Goal: Use online tool/utility

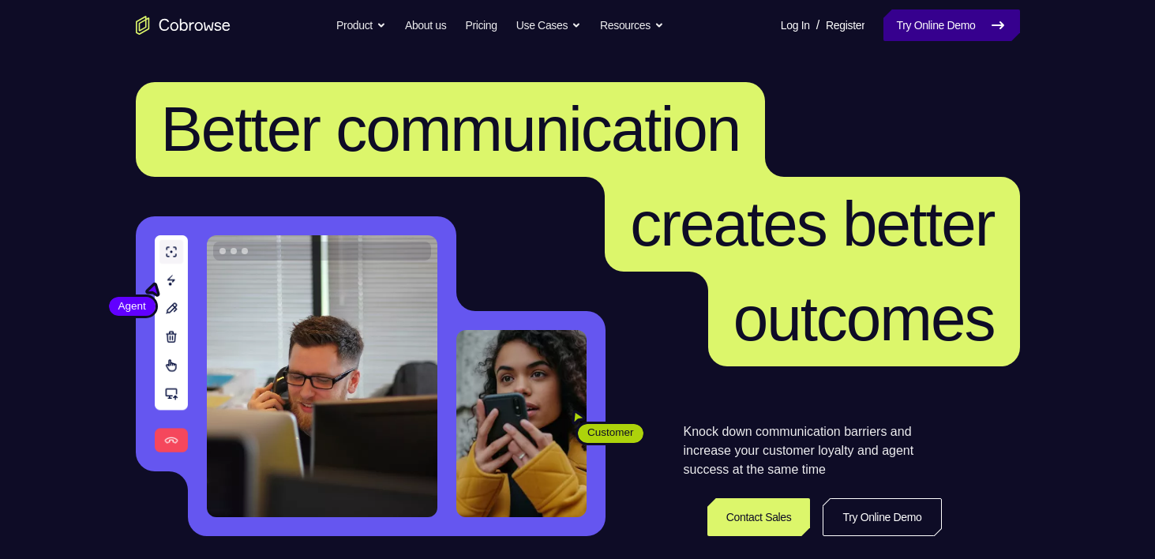
click at [964, 32] on link "Try Online Demo" at bounding box center [951, 25] width 136 height 32
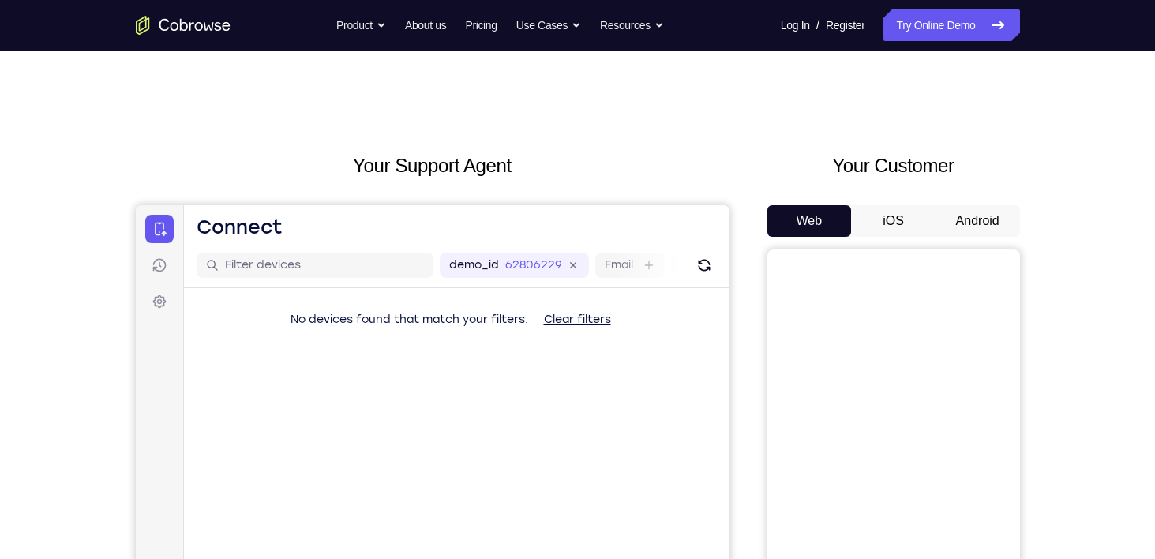
click at [967, 229] on button "Android" at bounding box center [977, 221] width 84 height 32
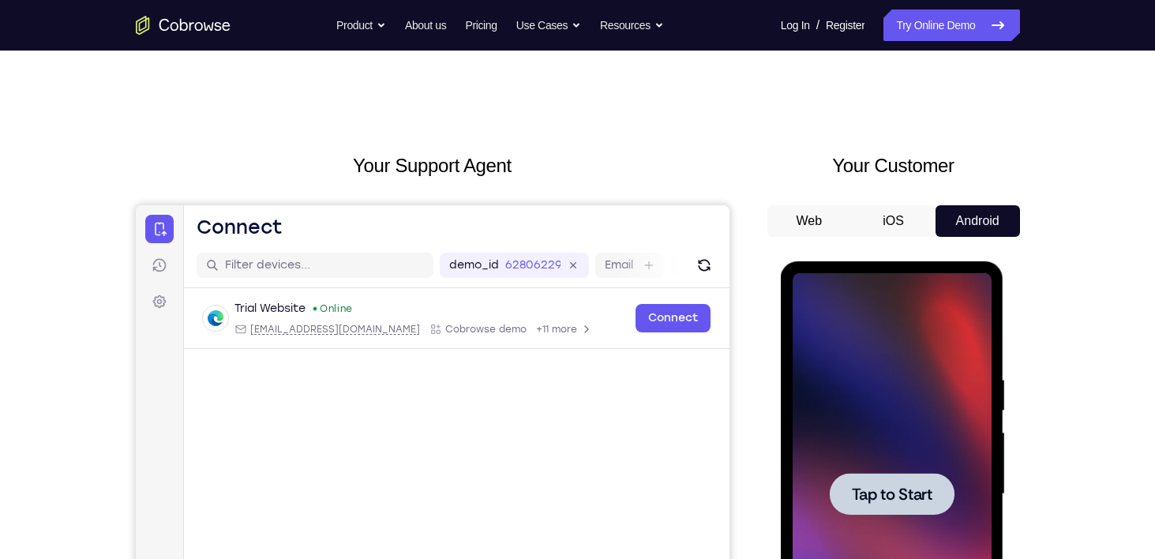
click at [908, 492] on span "Tap to Start" at bounding box center [892, 494] width 81 height 16
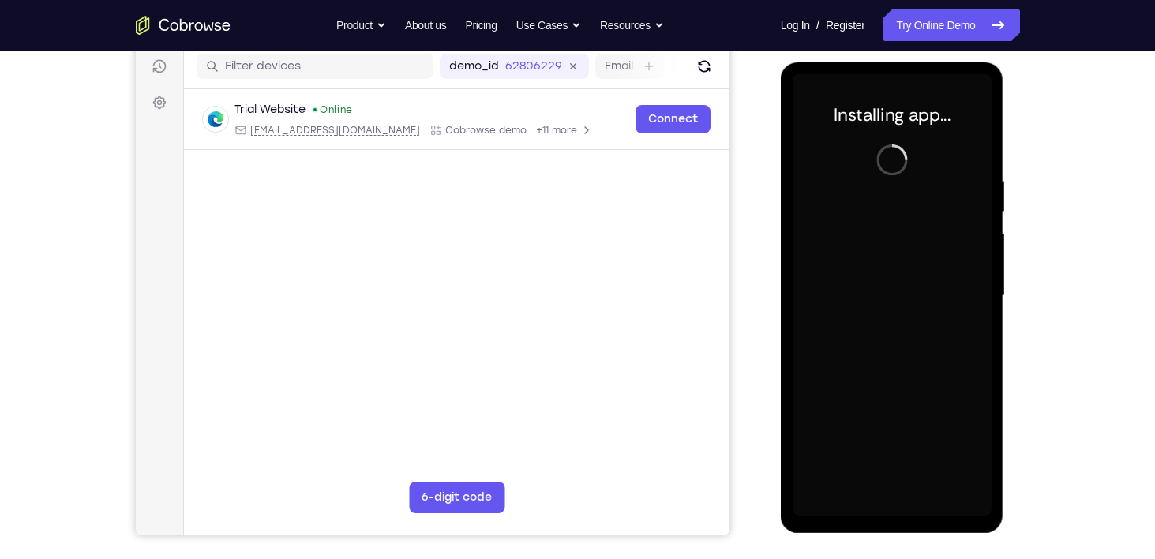
scroll to position [196, 0]
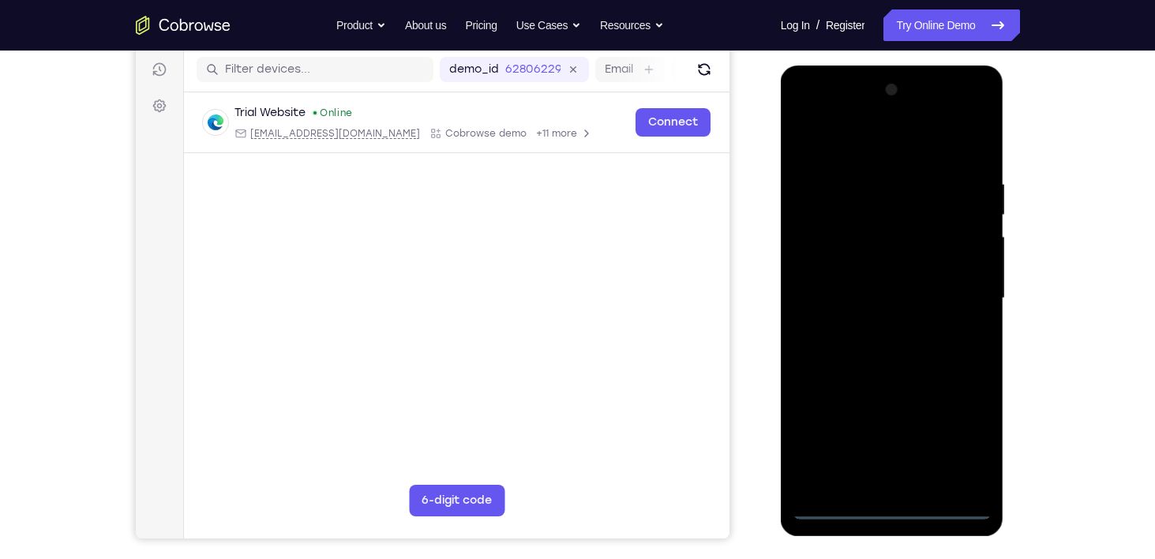
click at [891, 508] on div at bounding box center [891, 298] width 199 height 442
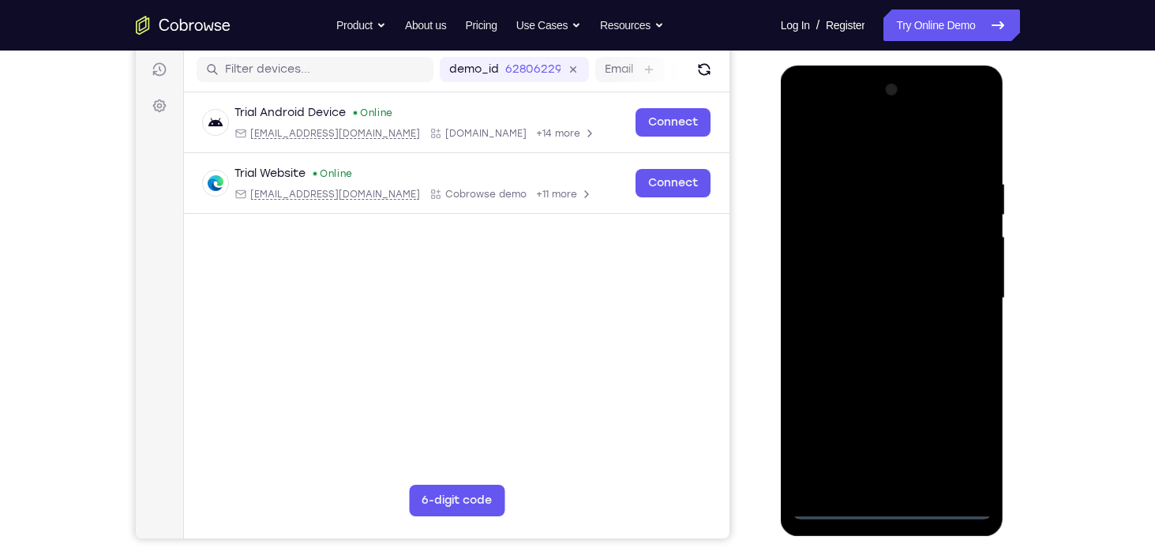
click at [960, 436] on div at bounding box center [891, 298] width 199 height 442
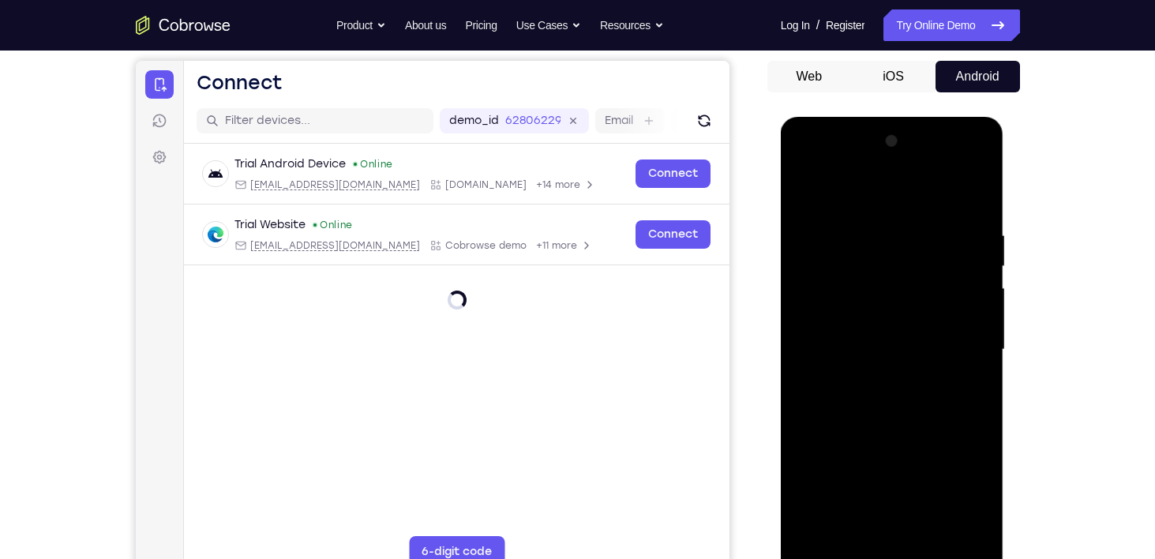
scroll to position [144, 0]
click at [847, 194] on div at bounding box center [891, 350] width 199 height 442
click at [964, 323] on div at bounding box center [891, 350] width 199 height 442
click at [956, 358] on div at bounding box center [891, 350] width 199 height 442
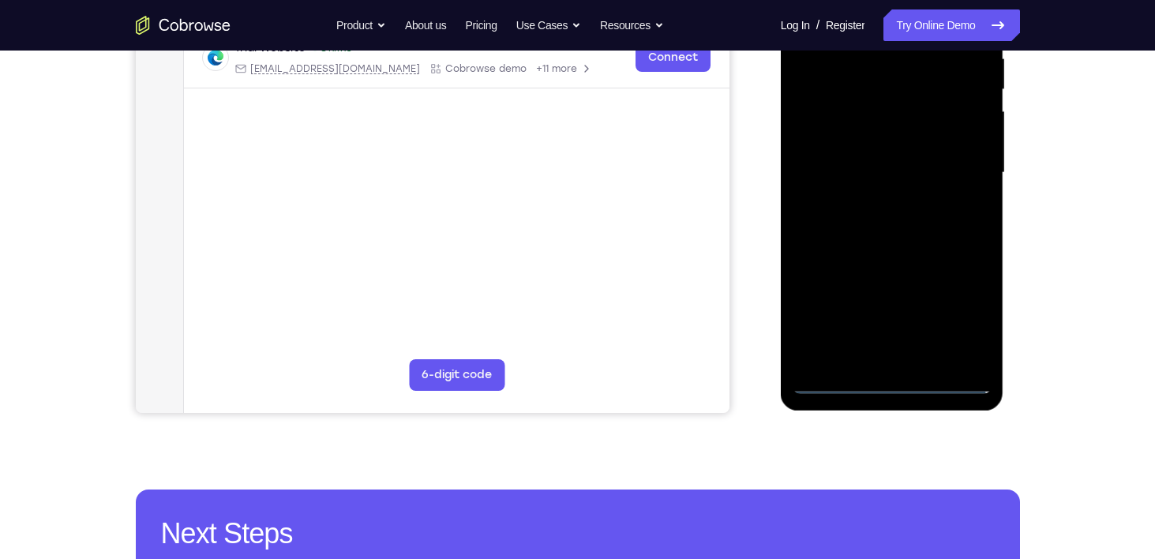
scroll to position [324, 0]
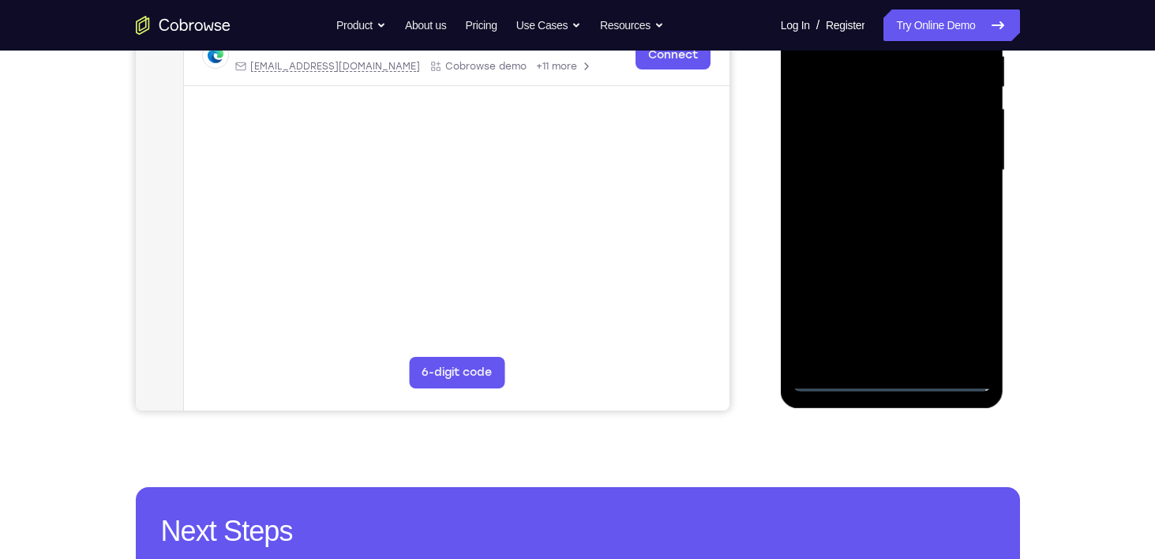
click at [831, 380] on div at bounding box center [891, 170] width 199 height 442
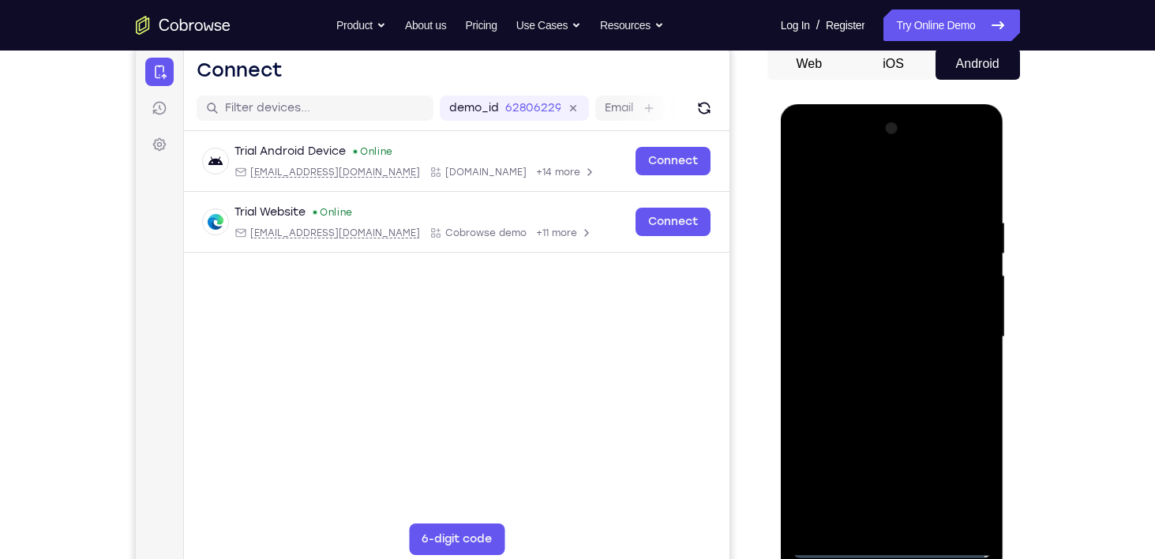
click at [958, 334] on div at bounding box center [891, 337] width 199 height 442
click at [880, 524] on div at bounding box center [891, 337] width 199 height 442
click at [871, 329] on div at bounding box center [891, 337] width 199 height 442
click at [863, 306] on div at bounding box center [891, 337] width 199 height 442
click at [862, 339] on div at bounding box center [891, 337] width 199 height 442
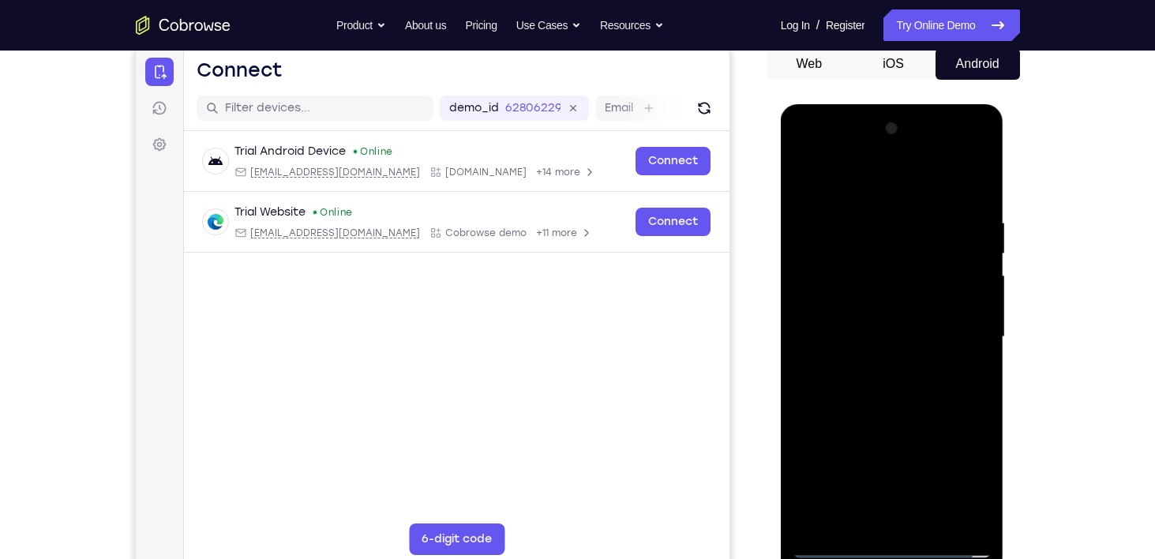
click at [882, 395] on div at bounding box center [891, 337] width 199 height 442
click at [889, 384] on div at bounding box center [891, 337] width 199 height 442
click at [889, 393] on div at bounding box center [891, 337] width 199 height 442
click at [902, 386] on div at bounding box center [891, 337] width 199 height 442
drag, startPoint x: 834, startPoint y: 178, endPoint x: 1110, endPoint y: 196, distance: 276.8
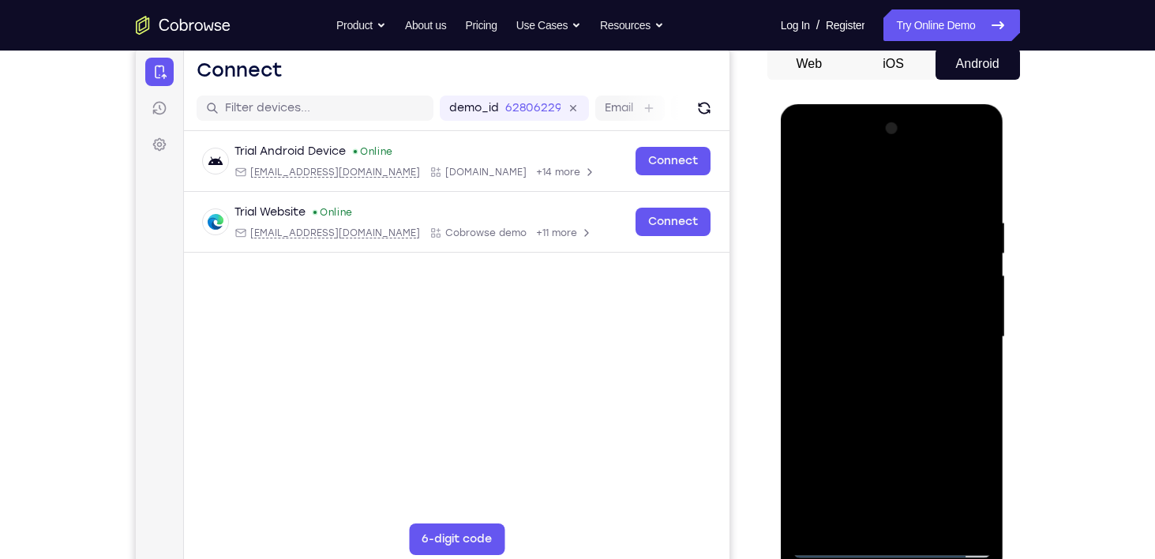
click at [1005, 196] on html "Online web based iOS Simulators and Android Emulators. Run iPhone, iPad, Mobile…" at bounding box center [893, 341] width 225 height 474
click at [881, 388] on div at bounding box center [891, 337] width 199 height 442
click at [972, 360] on div at bounding box center [891, 337] width 199 height 442
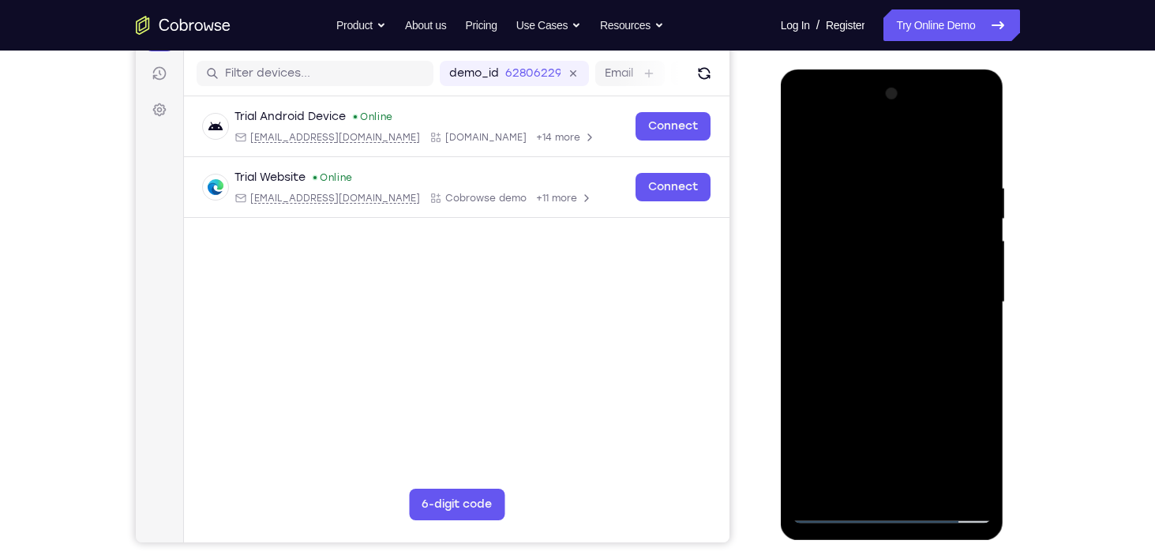
scroll to position [193, 0]
click at [862, 376] on div at bounding box center [891, 302] width 199 height 442
click at [852, 441] on div at bounding box center [891, 302] width 199 height 442
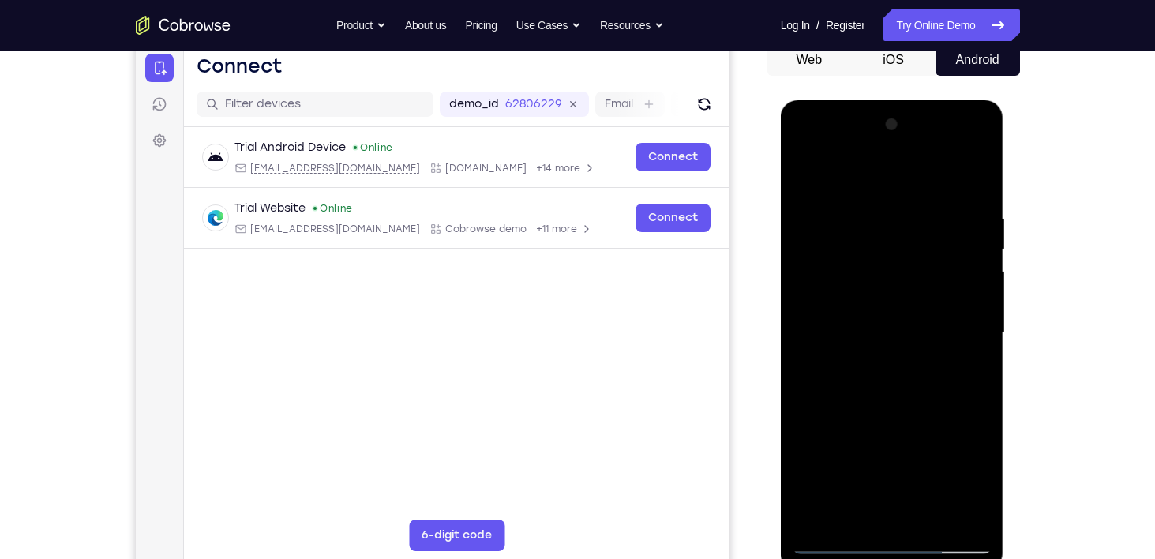
scroll to position [161, 0]
click at [862, 219] on div at bounding box center [891, 333] width 199 height 442
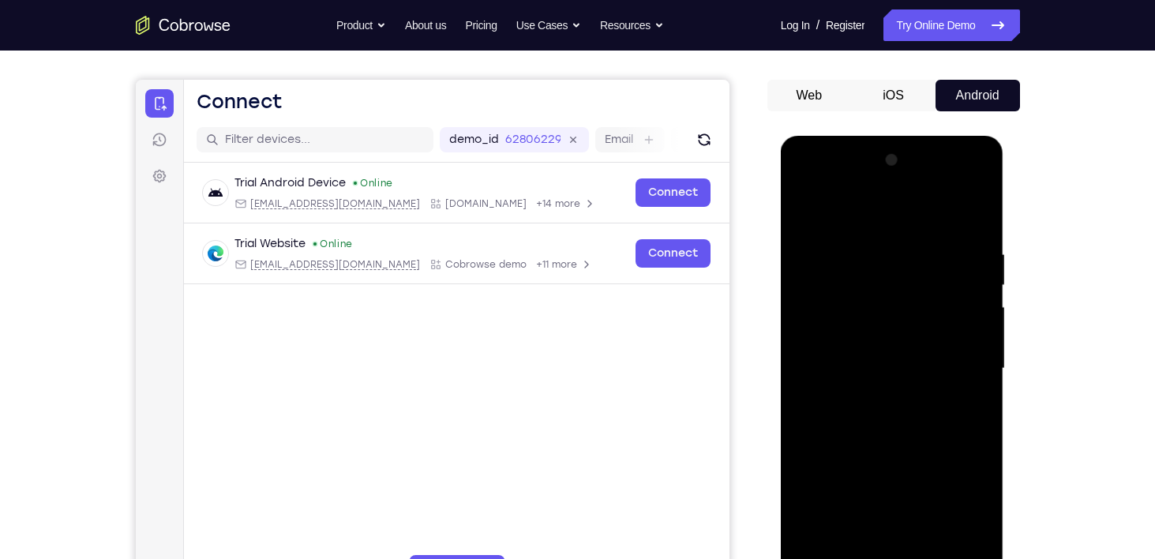
click at [976, 272] on div at bounding box center [891, 369] width 199 height 442
click at [972, 219] on div at bounding box center [891, 369] width 199 height 442
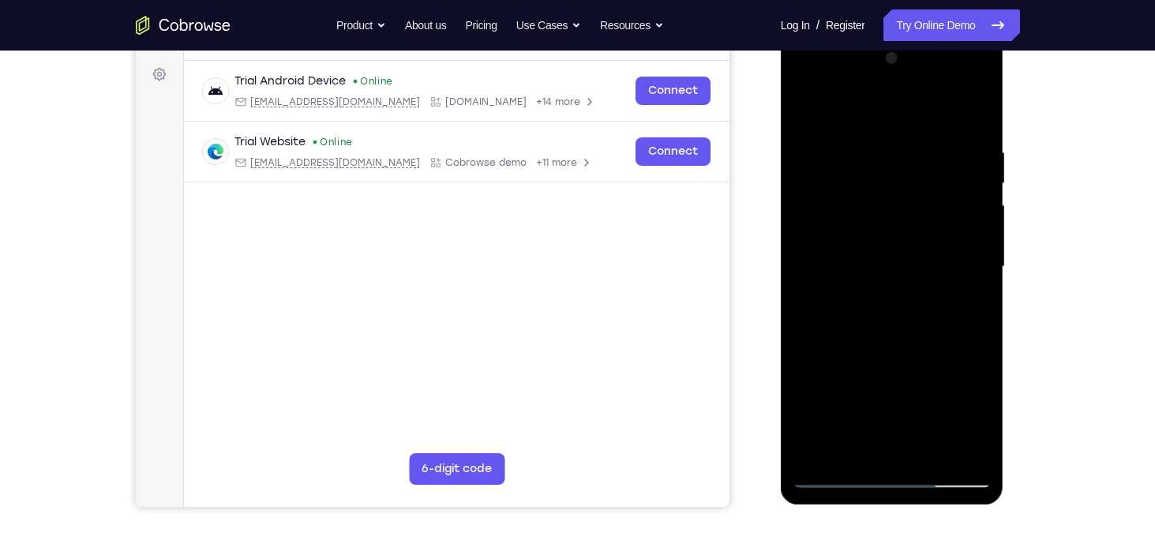
scroll to position [163, 0]
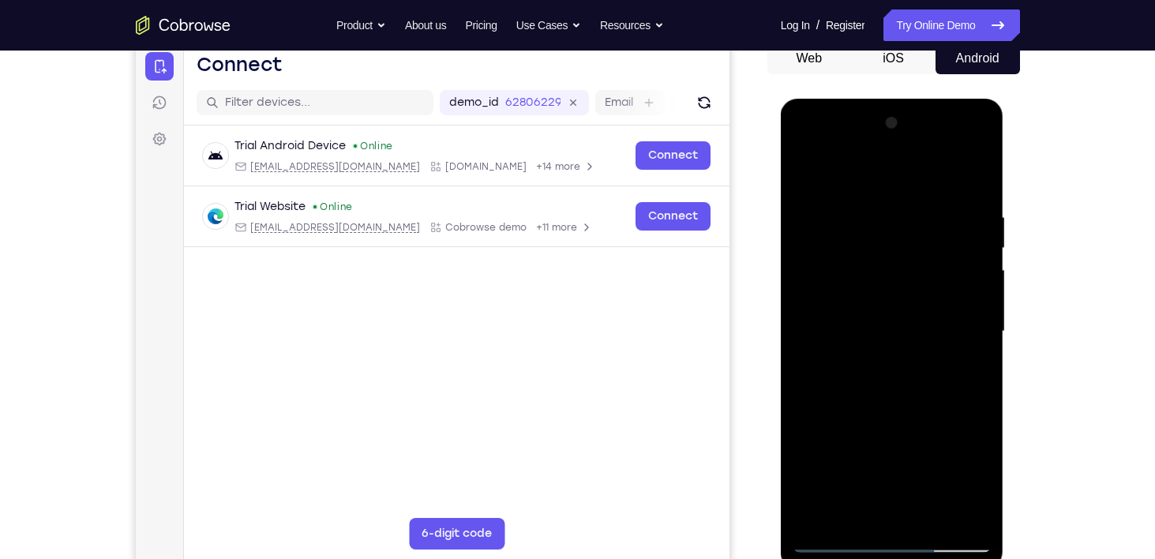
click at [909, 214] on div at bounding box center [891, 331] width 199 height 442
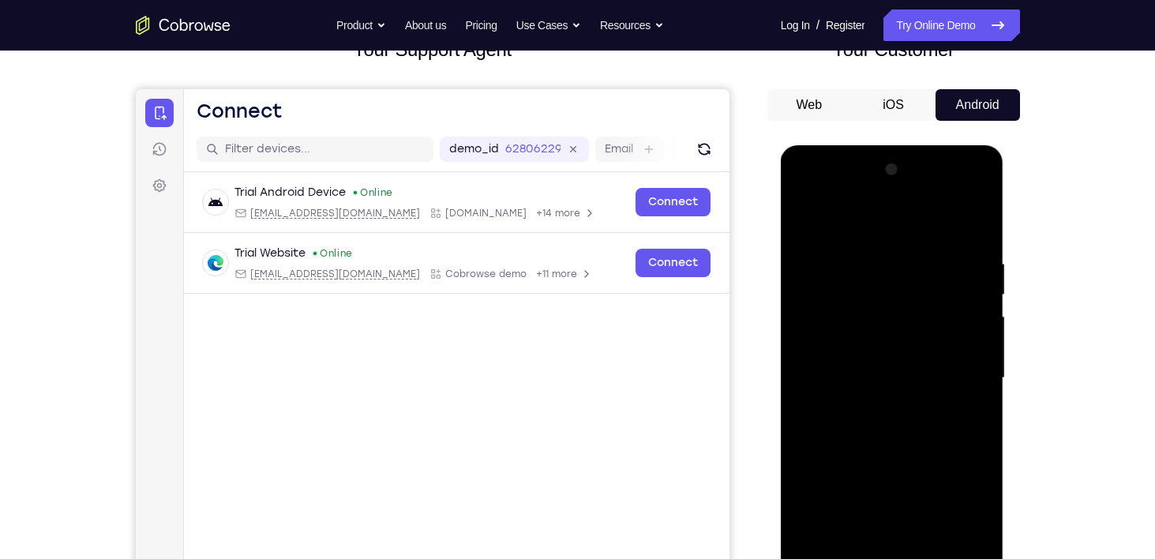
scroll to position [169, 0]
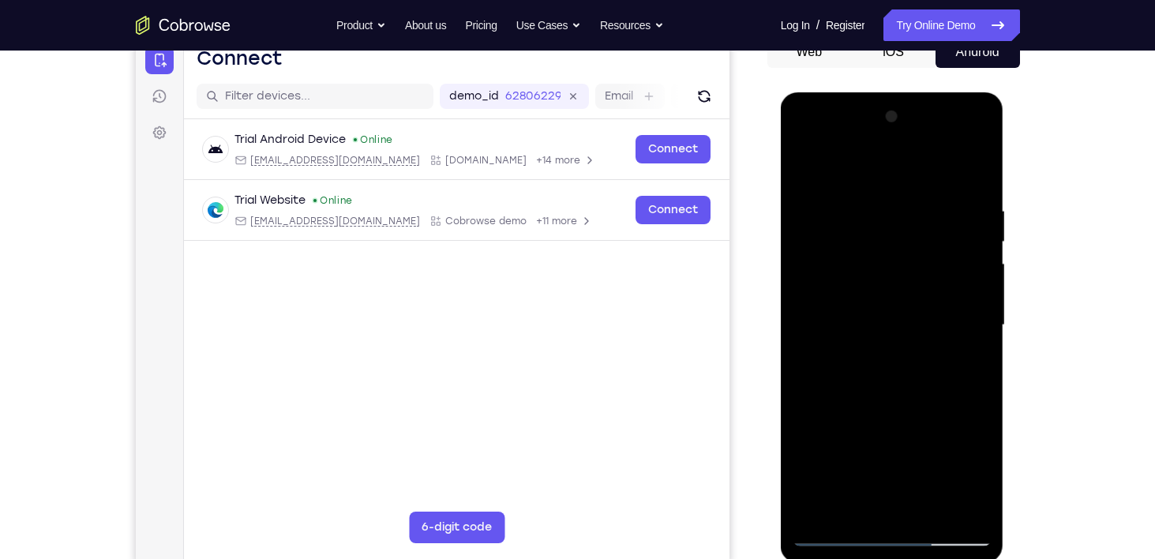
click at [820, 268] on div at bounding box center [891, 325] width 199 height 442
click at [940, 275] on div at bounding box center [891, 325] width 199 height 442
click at [953, 316] on div at bounding box center [891, 325] width 199 height 442
click at [818, 312] on div at bounding box center [891, 325] width 199 height 442
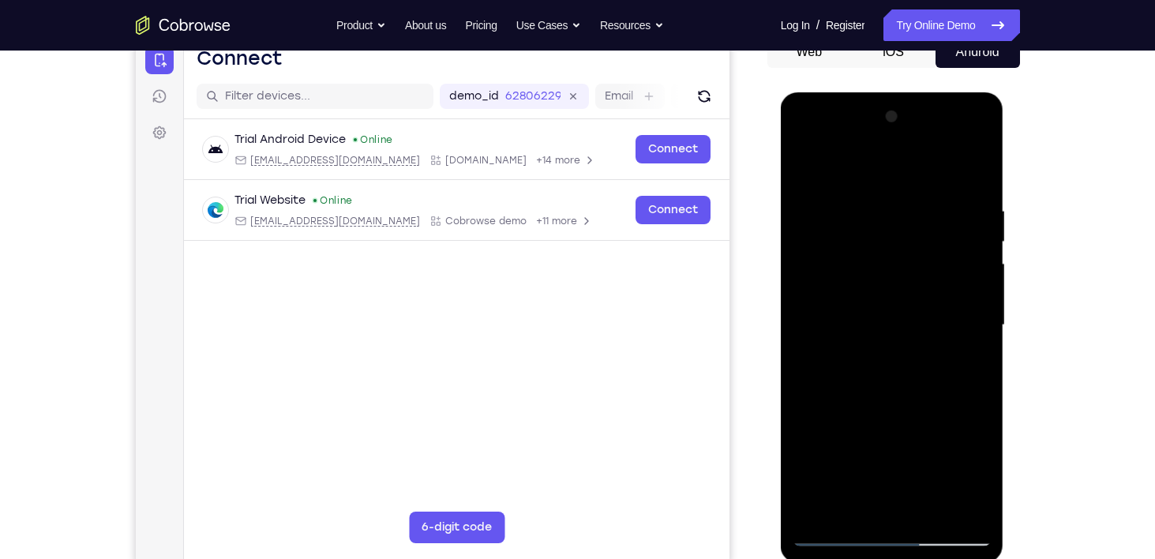
click at [982, 354] on div at bounding box center [891, 325] width 199 height 442
click at [970, 314] on div at bounding box center [891, 325] width 199 height 442
click at [976, 243] on div at bounding box center [891, 325] width 199 height 442
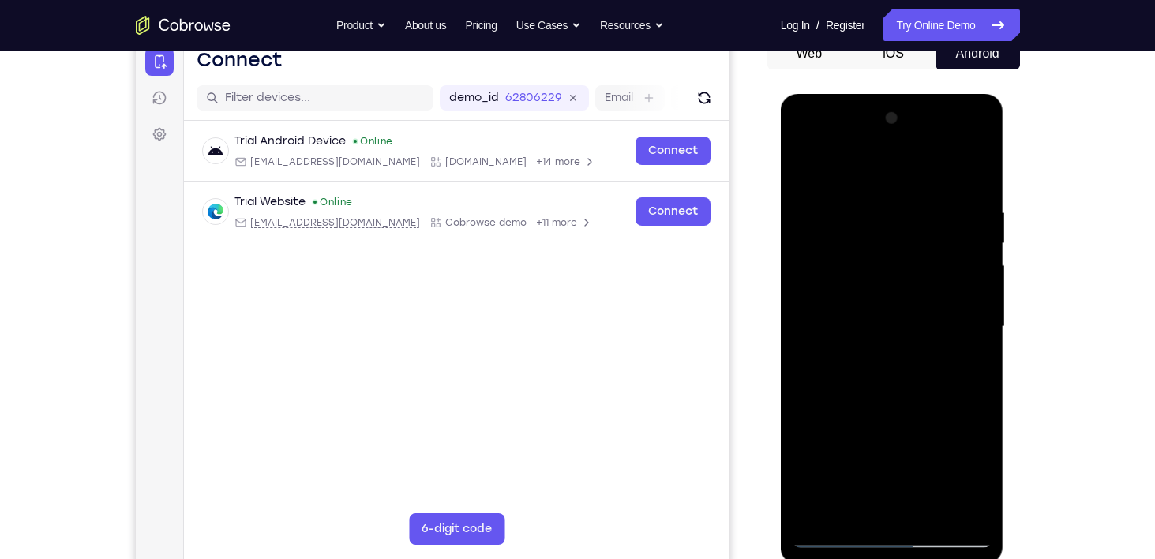
drag, startPoint x: 954, startPoint y: 282, endPoint x: 796, endPoint y: 316, distance: 162.2
click at [796, 316] on div at bounding box center [891, 327] width 199 height 442
drag, startPoint x: 948, startPoint y: 262, endPoint x: 913, endPoint y: 262, distance: 34.7
click at [913, 262] on div at bounding box center [891, 327] width 199 height 442
click at [960, 263] on div at bounding box center [891, 327] width 199 height 442
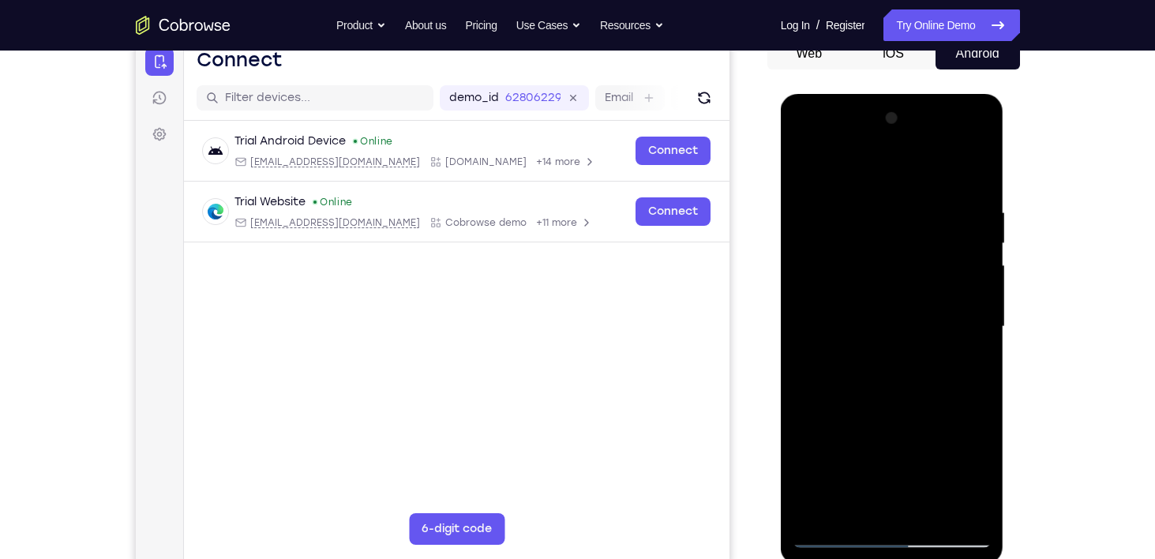
click at [960, 263] on div at bounding box center [891, 327] width 199 height 442
drag, startPoint x: 960, startPoint y: 263, endPoint x: 793, endPoint y: 284, distance: 167.9
click at [836, 274] on div at bounding box center [891, 327] width 199 height 442
click at [964, 275] on div at bounding box center [891, 327] width 199 height 442
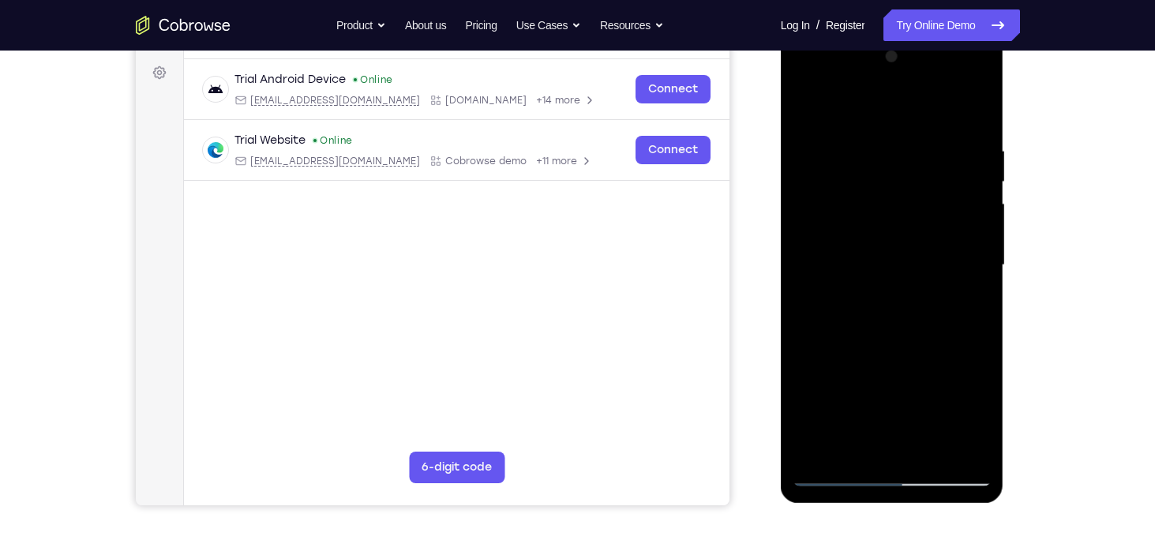
click at [964, 228] on div at bounding box center [891, 265] width 199 height 442
click at [963, 233] on div at bounding box center [891, 265] width 199 height 442
click at [810, 257] on div at bounding box center [891, 265] width 199 height 442
click at [830, 112] on div at bounding box center [891, 265] width 199 height 442
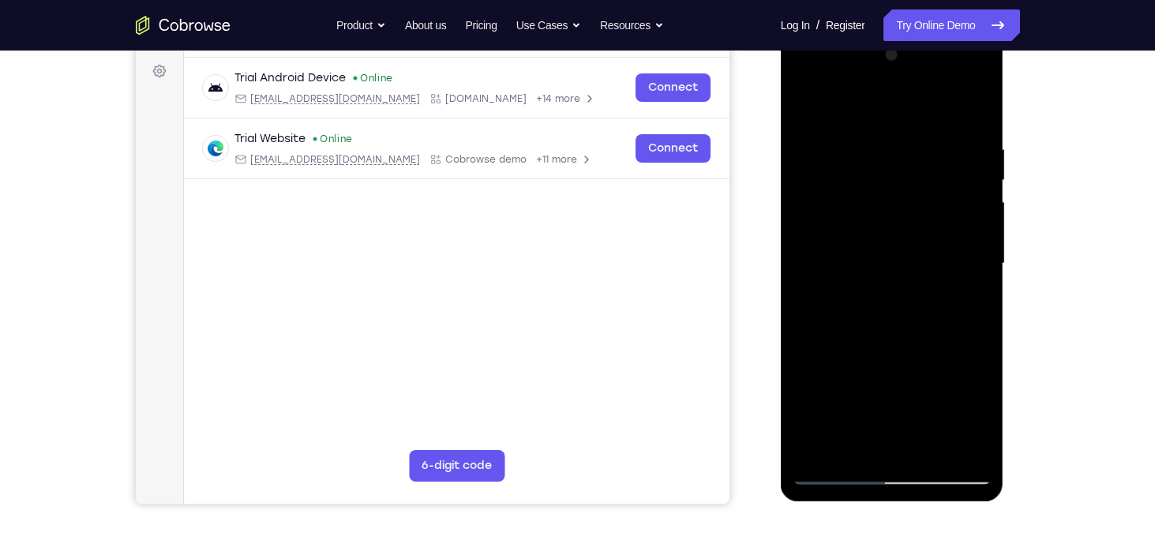
scroll to position [230, 0]
click at [833, 111] on div at bounding box center [891, 264] width 199 height 442
drag, startPoint x: 908, startPoint y: 306, endPoint x: 901, endPoint y: 166, distance: 140.6
click at [901, 166] on div at bounding box center [891, 264] width 199 height 442
drag, startPoint x: 913, startPoint y: 253, endPoint x: 913, endPoint y: 155, distance: 97.9
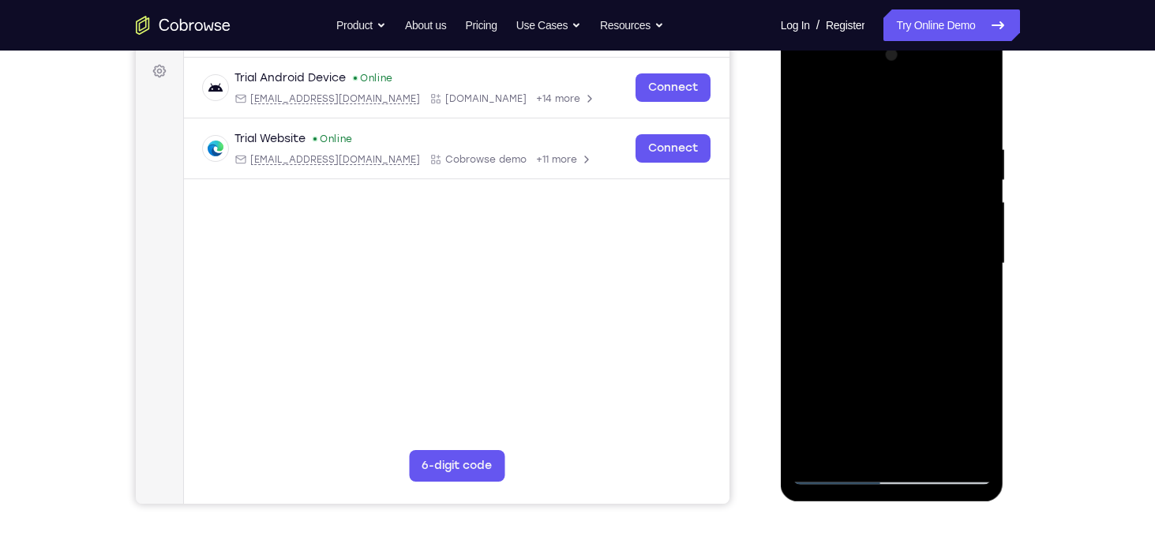
click at [913, 155] on div at bounding box center [891, 264] width 199 height 442
drag, startPoint x: 873, startPoint y: 268, endPoint x: 881, endPoint y: 116, distance: 151.7
click at [881, 116] on div at bounding box center [891, 264] width 199 height 442
drag, startPoint x: 885, startPoint y: 315, endPoint x: 885, endPoint y: 177, distance: 138.1
click at [885, 177] on div at bounding box center [891, 264] width 199 height 442
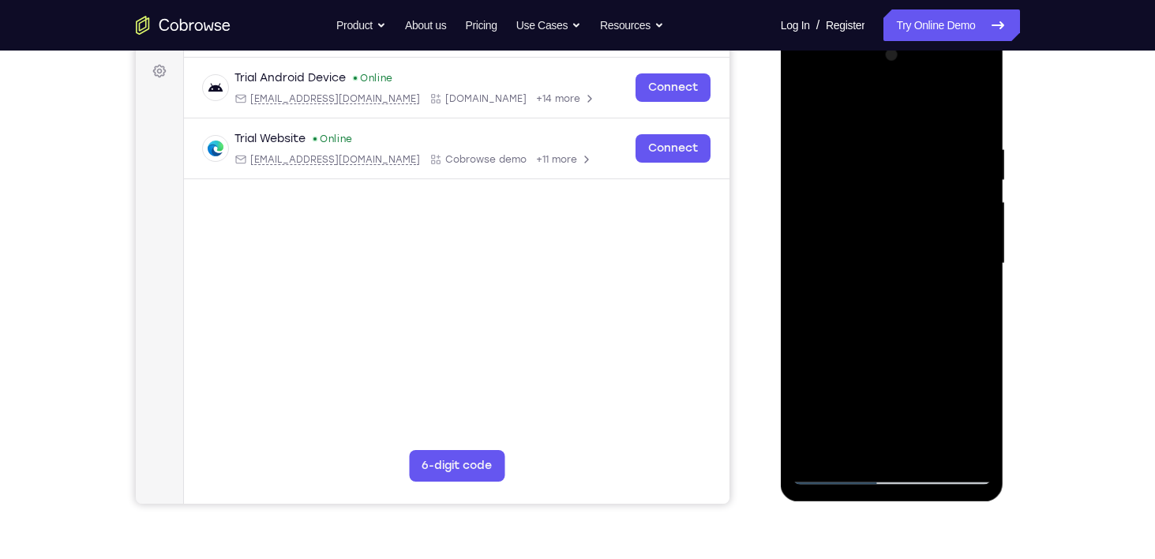
drag, startPoint x: 874, startPoint y: 305, endPoint x: 889, endPoint y: 137, distance: 168.7
click at [889, 137] on div at bounding box center [891, 264] width 199 height 442
click at [840, 133] on div at bounding box center [891, 264] width 199 height 442
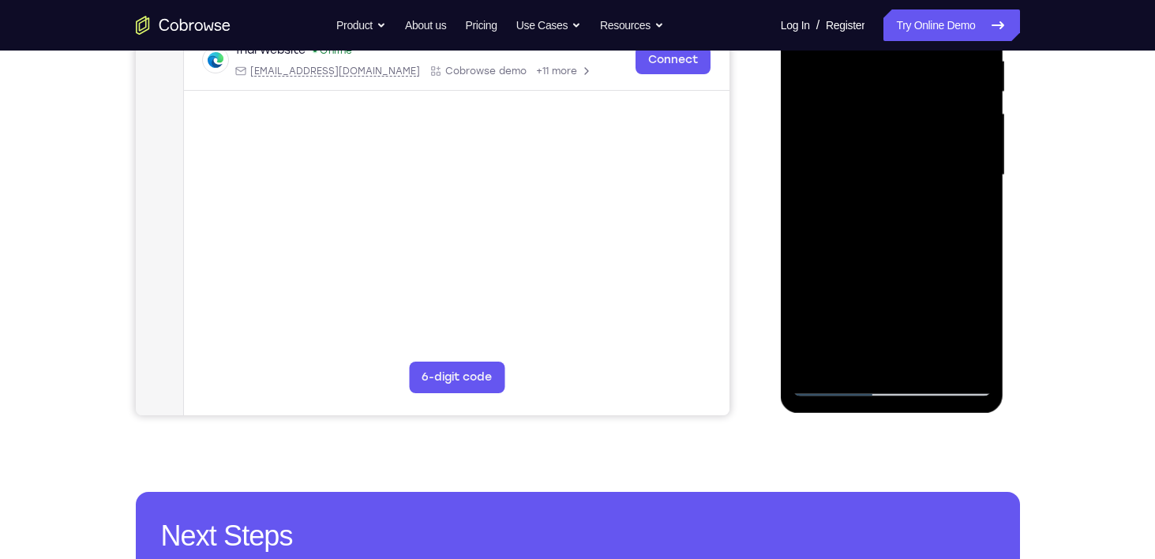
scroll to position [319, 0]
click at [923, 245] on div at bounding box center [891, 175] width 199 height 442
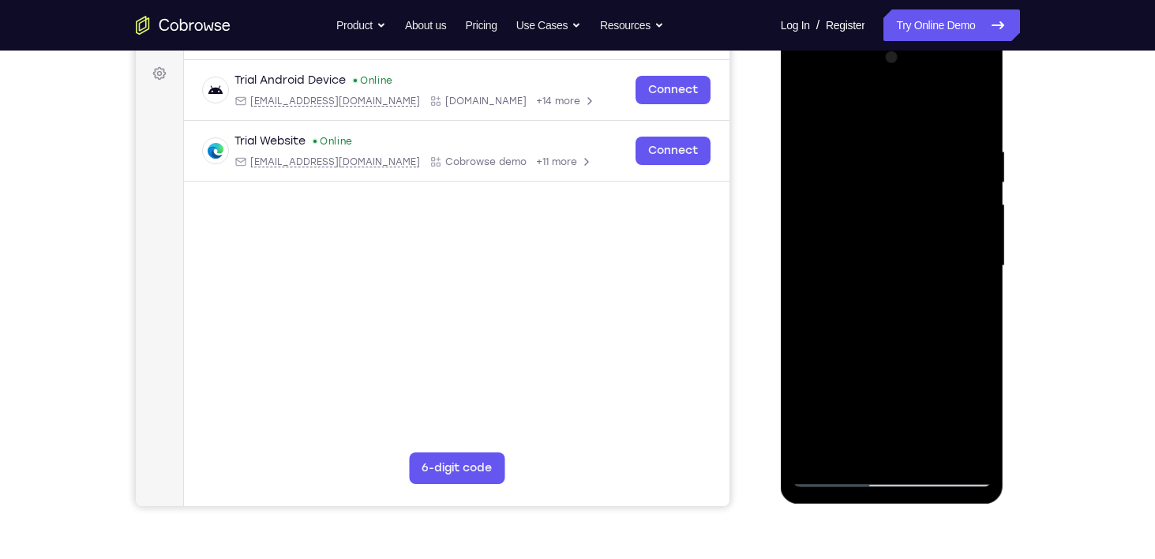
scroll to position [202, 0]
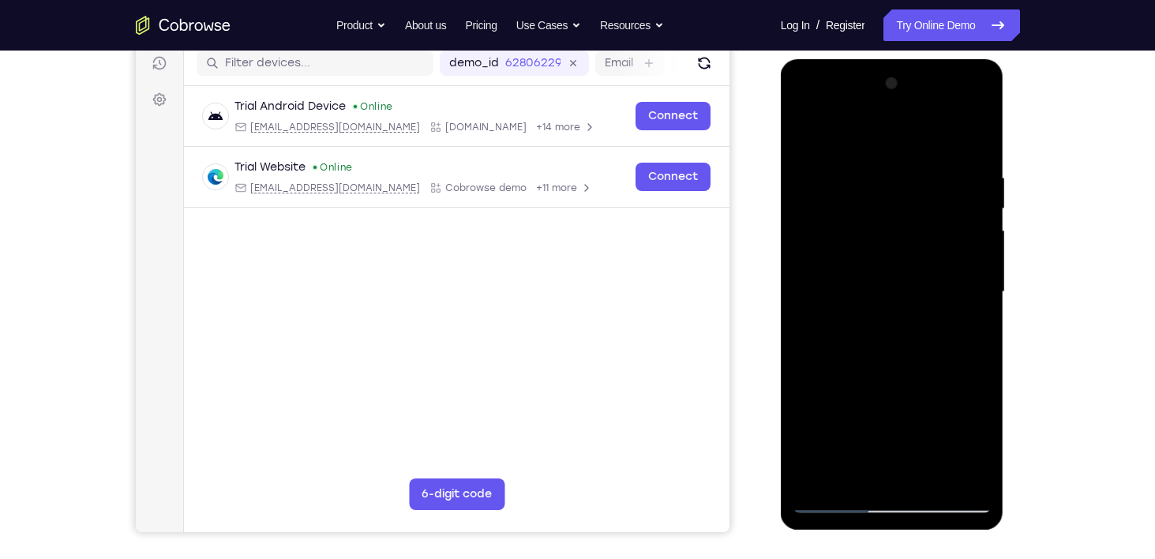
drag, startPoint x: 904, startPoint y: 207, endPoint x: 879, endPoint y: 318, distance: 113.9
click at [879, 318] on div at bounding box center [891, 292] width 199 height 442
click at [811, 163] on div at bounding box center [891, 292] width 199 height 442
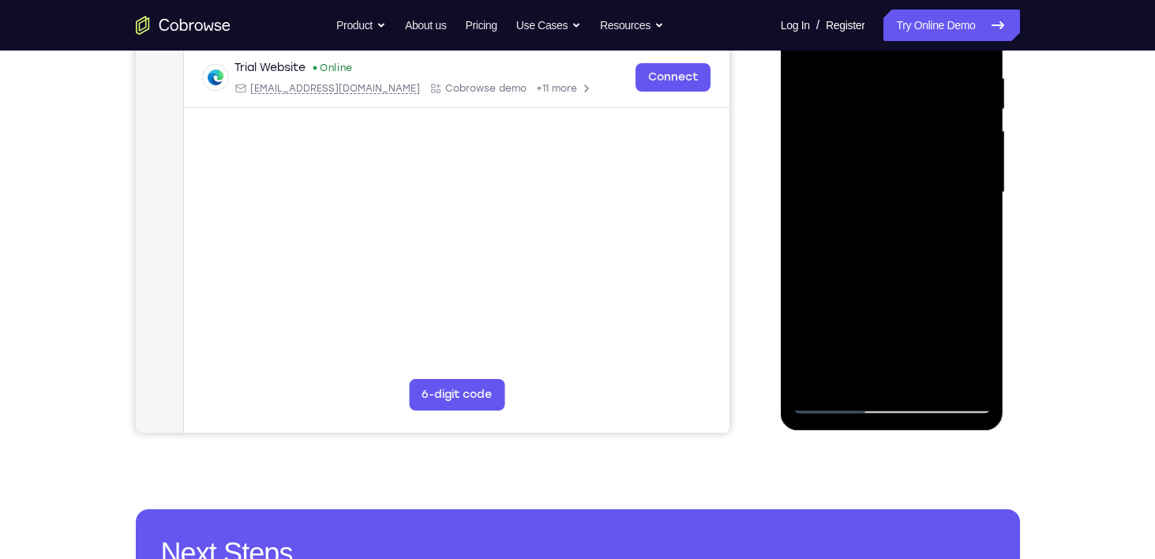
scroll to position [301, 0]
drag, startPoint x: 869, startPoint y: 272, endPoint x: 872, endPoint y: 184, distance: 88.5
click at [872, 184] on div at bounding box center [891, 193] width 199 height 442
click at [833, 237] on div at bounding box center [891, 193] width 199 height 442
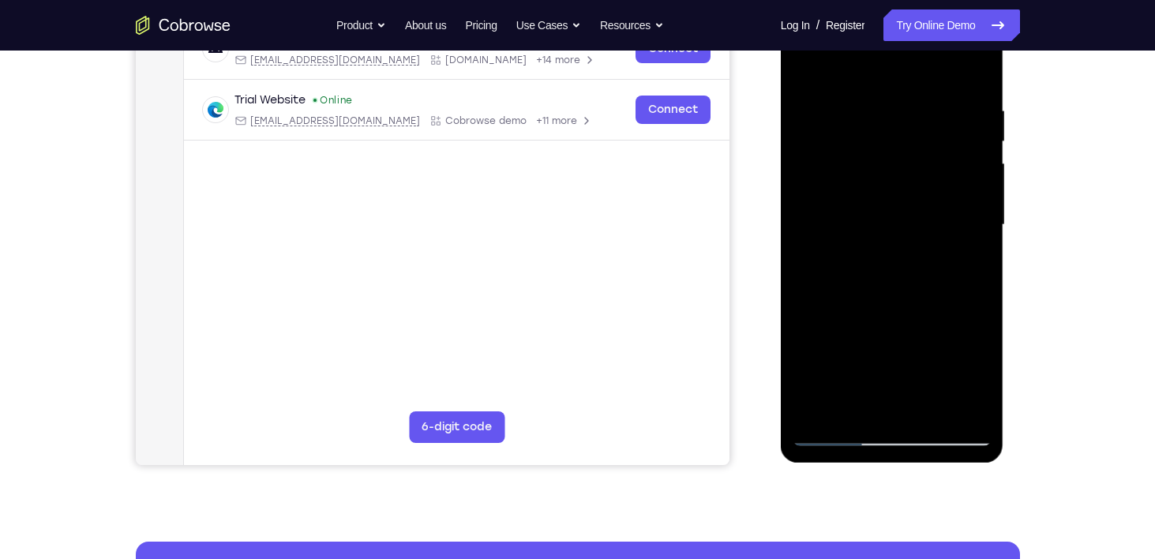
drag, startPoint x: 939, startPoint y: 221, endPoint x: 915, endPoint y: 290, distance: 73.6
click at [915, 290] on div at bounding box center [891, 225] width 199 height 442
click at [979, 203] on div at bounding box center [891, 225] width 199 height 442
click at [978, 203] on div at bounding box center [891, 225] width 199 height 442
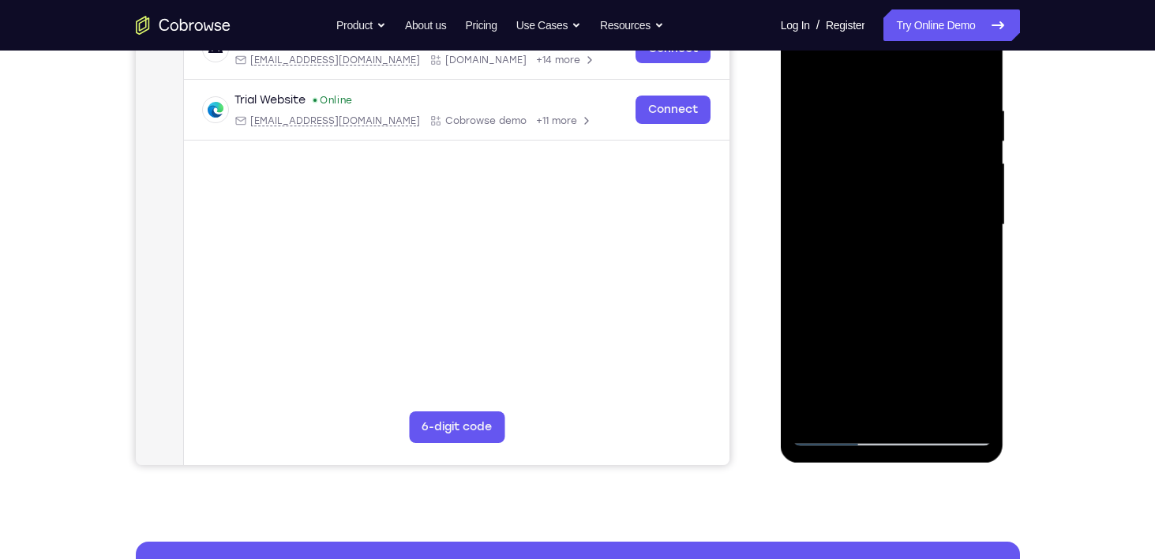
click at [978, 203] on div at bounding box center [891, 225] width 199 height 442
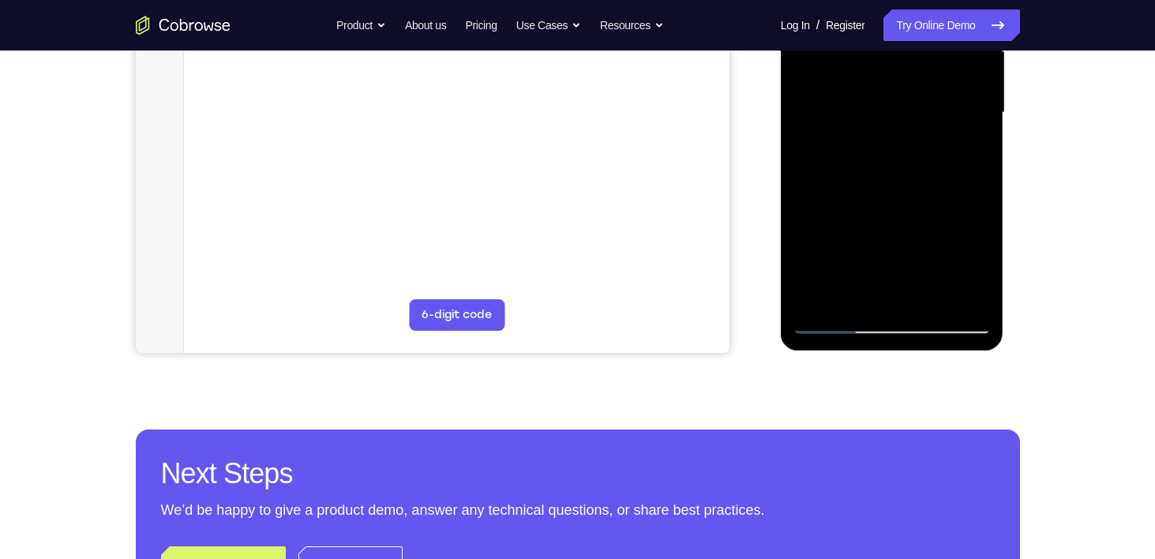
scroll to position [382, 0]
click at [841, 318] on div at bounding box center [891, 112] width 199 height 442
drag, startPoint x: 857, startPoint y: 215, endPoint x: 878, endPoint y: 133, distance: 84.8
click at [878, 133] on div at bounding box center [891, 112] width 199 height 442
drag, startPoint x: 859, startPoint y: 135, endPoint x: 877, endPoint y: 96, distance: 42.4
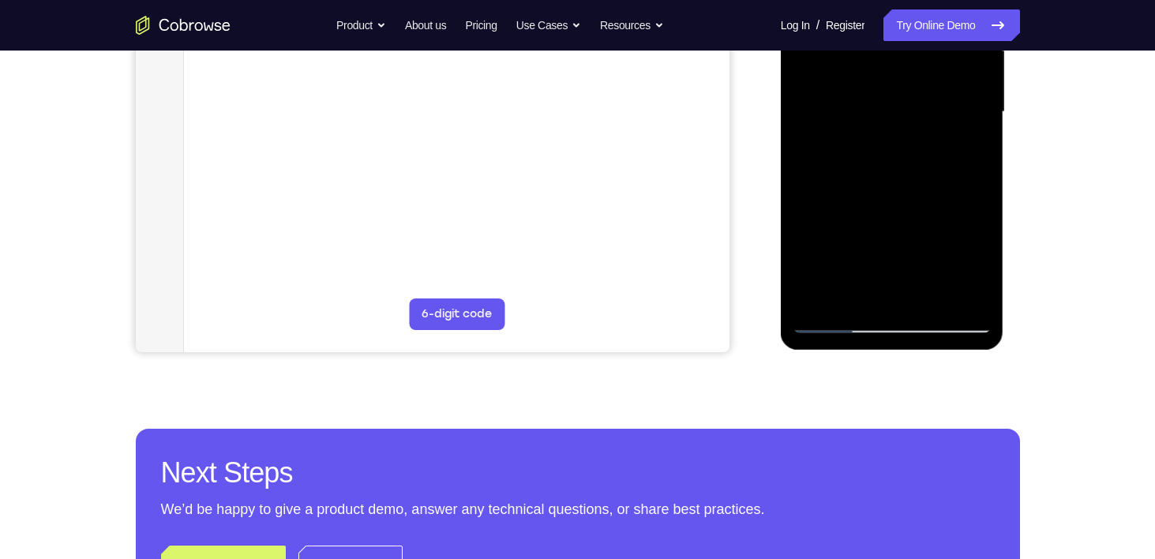
click at [877, 96] on div at bounding box center [891, 112] width 199 height 442
drag, startPoint x: 856, startPoint y: 216, endPoint x: 887, endPoint y: 68, distance: 151.5
click at [887, 68] on div at bounding box center [891, 112] width 199 height 442
drag, startPoint x: 867, startPoint y: 231, endPoint x: 855, endPoint y: 173, distance: 59.8
click at [855, 173] on div at bounding box center [891, 112] width 199 height 442
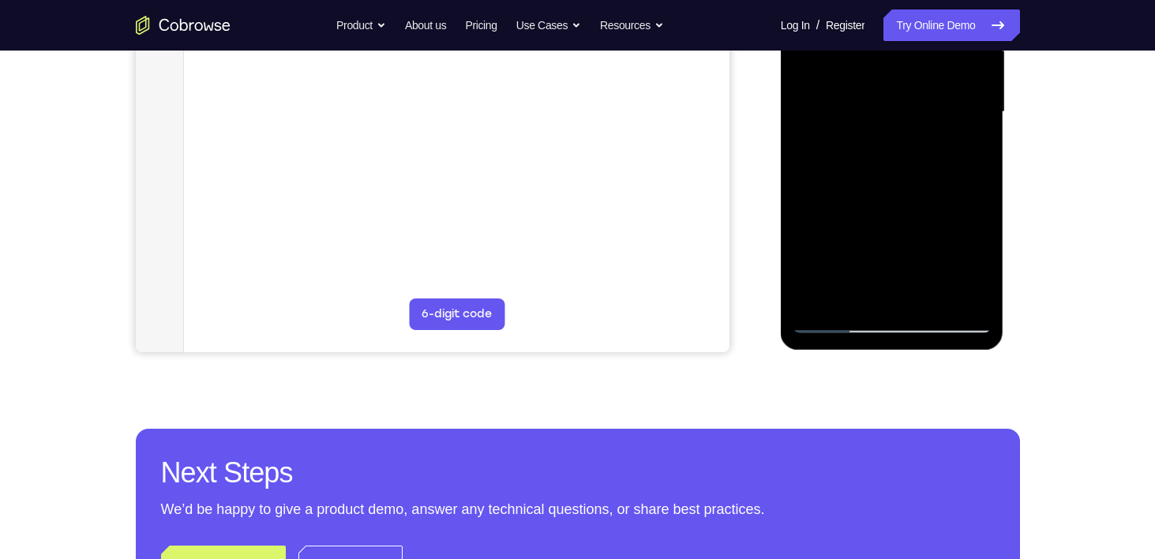
scroll to position [439, 0]
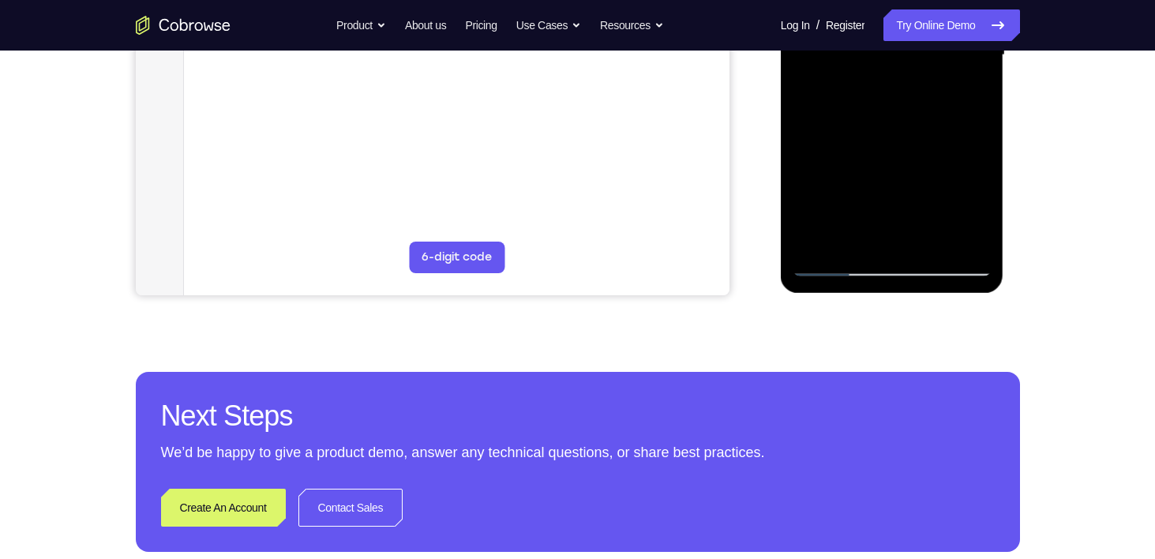
click at [832, 265] on div at bounding box center [891, 55] width 199 height 442
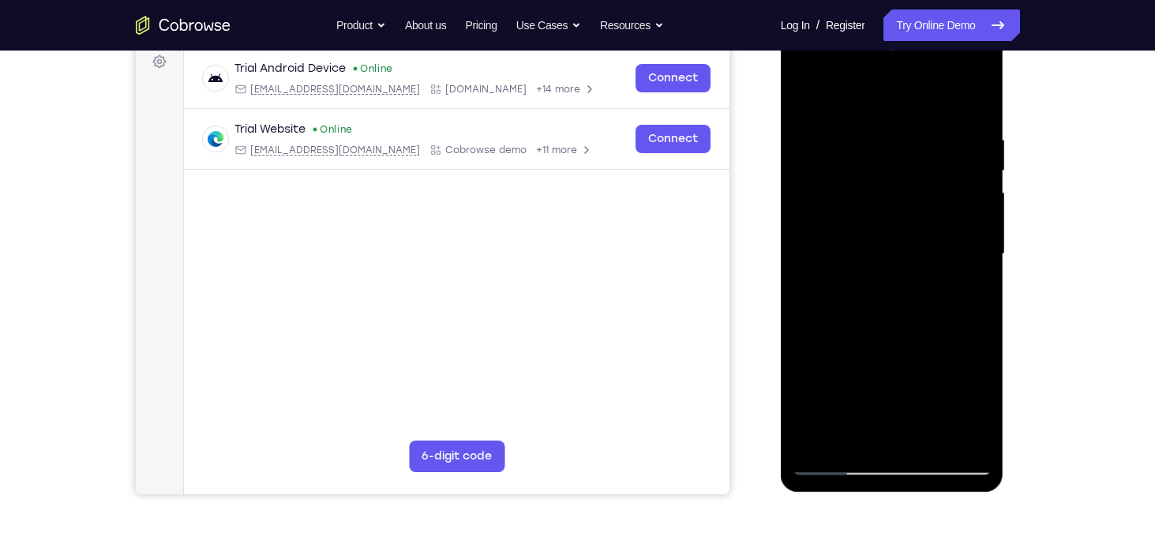
scroll to position [240, 0]
click at [835, 182] on div at bounding box center [891, 254] width 199 height 442
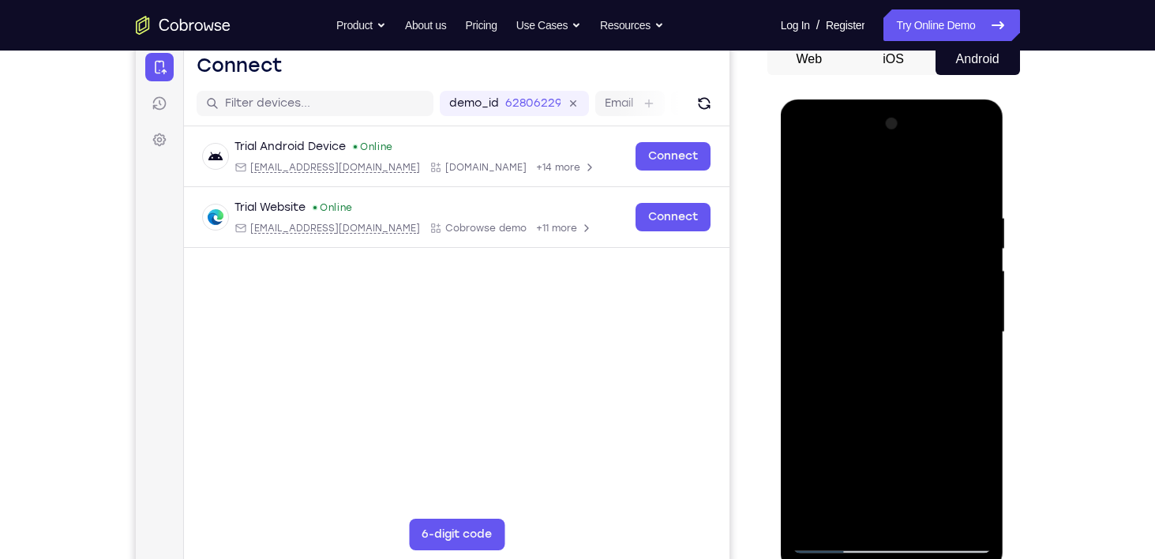
scroll to position [170, 0]
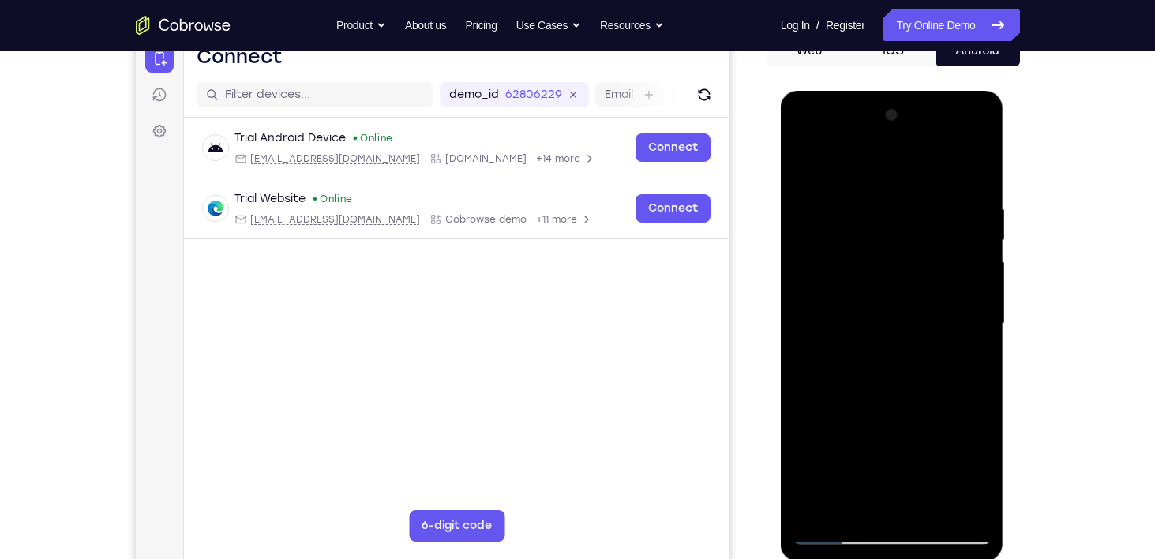
drag, startPoint x: 871, startPoint y: 210, endPoint x: 851, endPoint y: 156, distance: 57.5
click at [851, 156] on div at bounding box center [891, 324] width 199 height 442
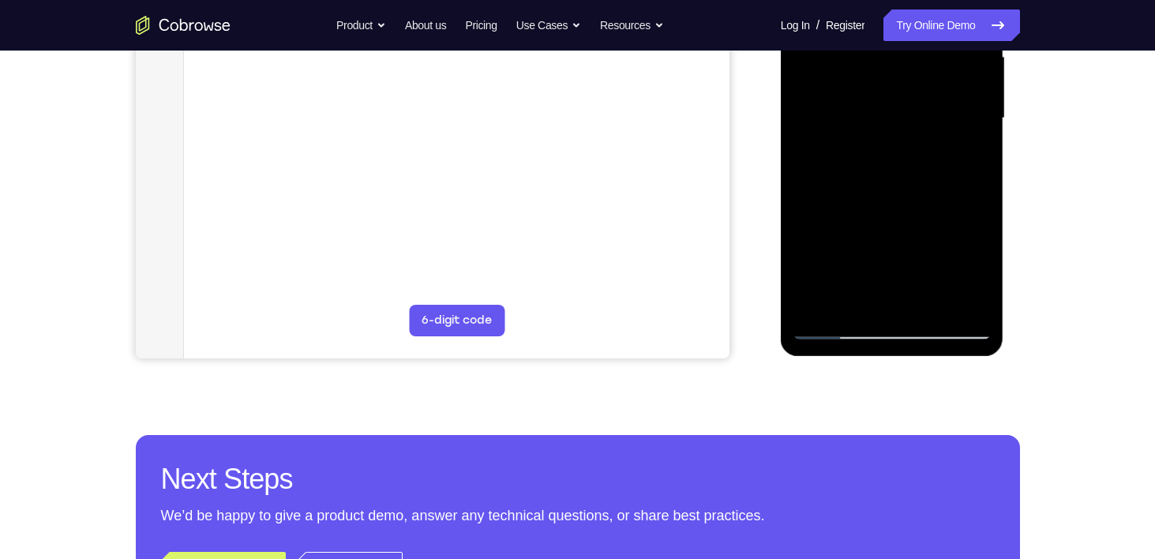
scroll to position [377, 0]
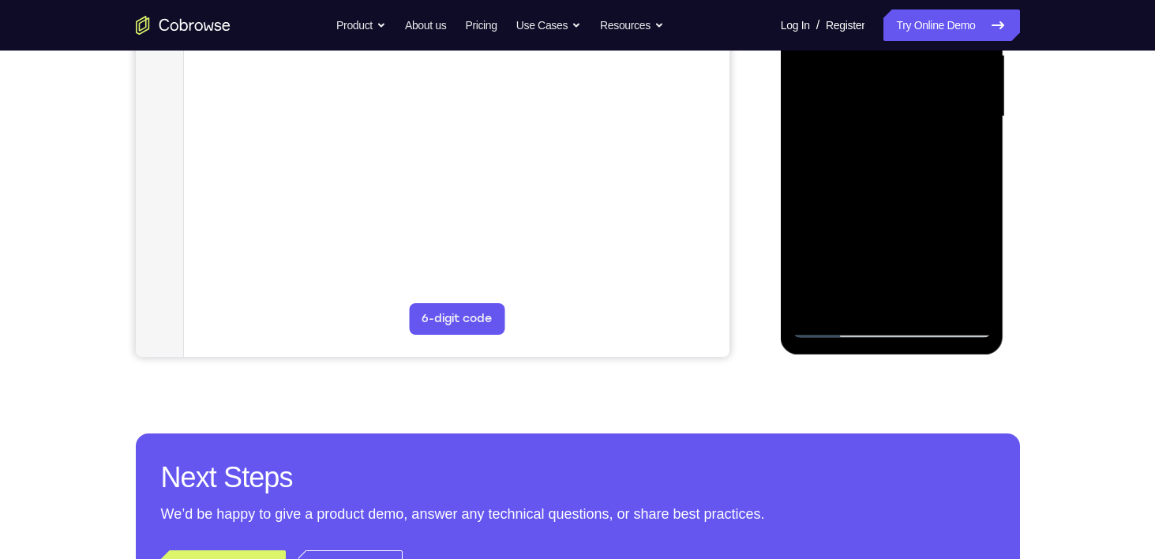
click at [835, 325] on div at bounding box center [891, 117] width 199 height 442
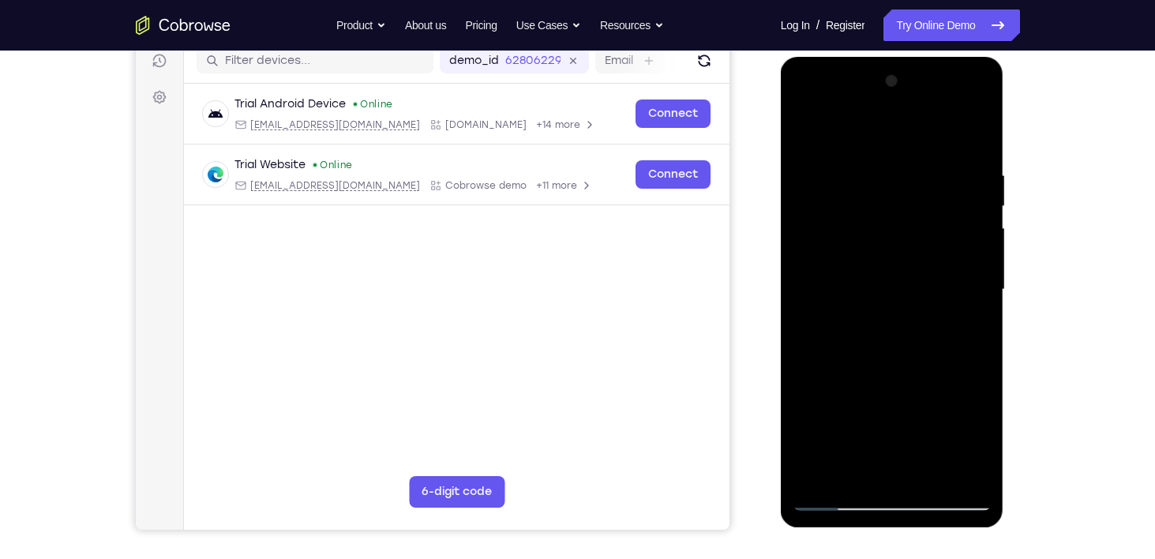
scroll to position [309, 0]
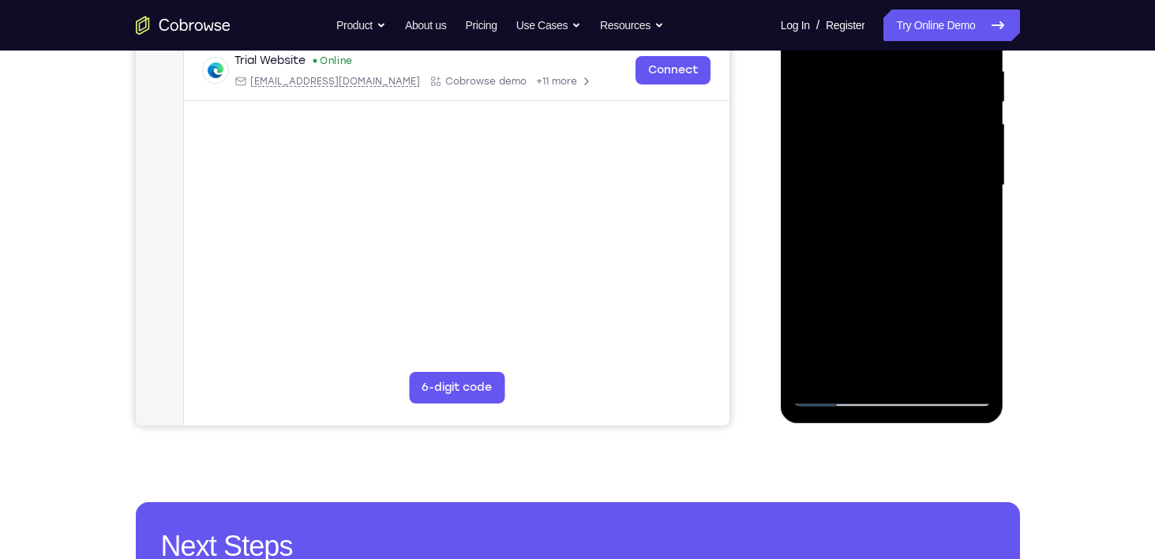
click at [880, 301] on div at bounding box center [891, 185] width 199 height 442
drag, startPoint x: 882, startPoint y: 294, endPoint x: 891, endPoint y: 242, distance: 52.2
click at [891, 242] on div at bounding box center [891, 185] width 199 height 442
click at [947, 226] on div at bounding box center [891, 185] width 199 height 442
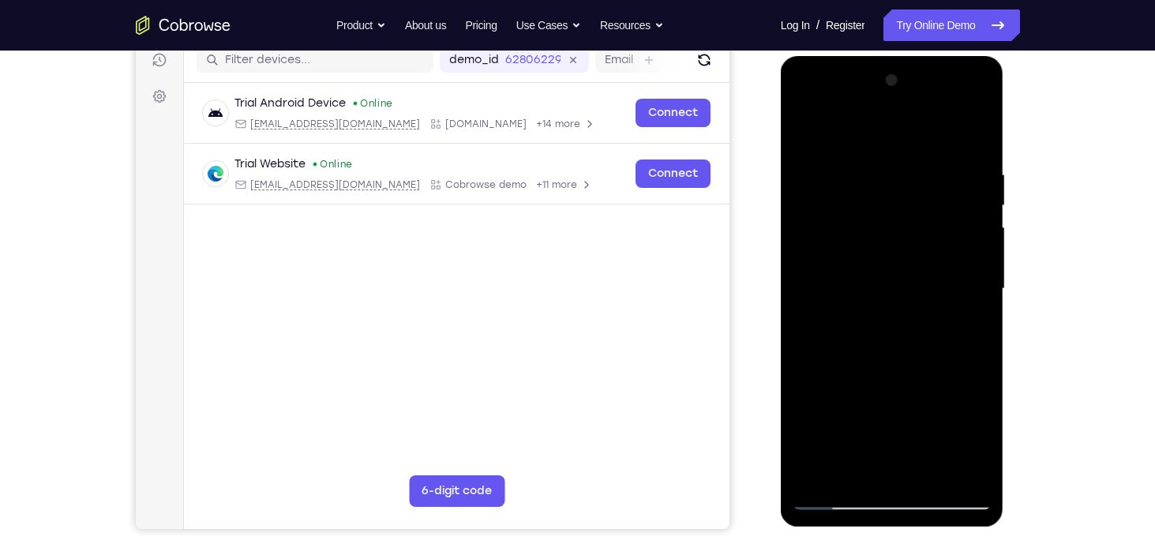
scroll to position [196, 0]
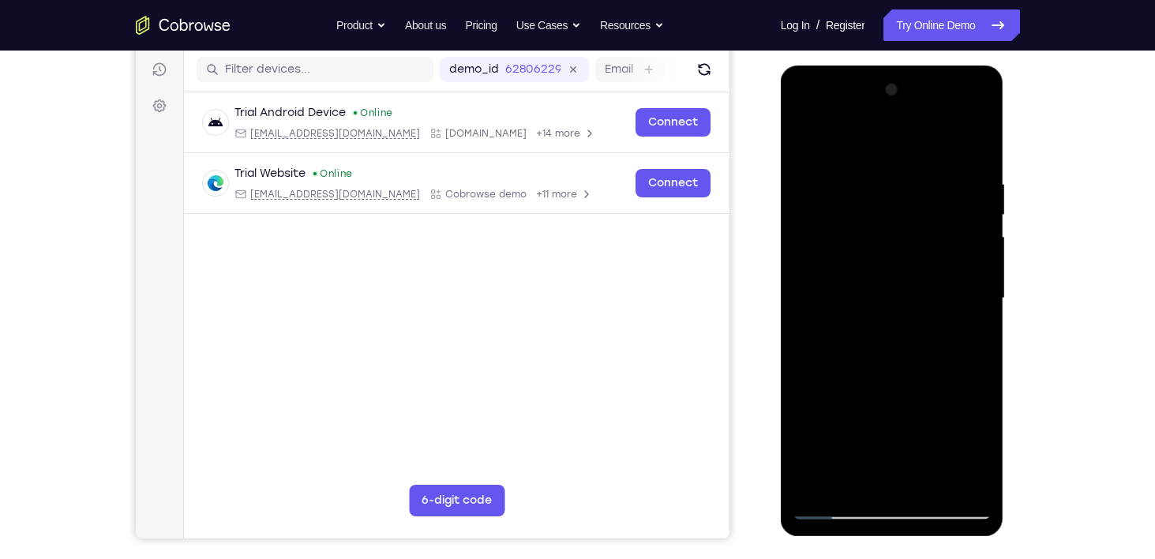
drag, startPoint x: 936, startPoint y: 198, endPoint x: 915, endPoint y: 285, distance: 89.4
click at [915, 285] on div at bounding box center [891, 298] width 199 height 442
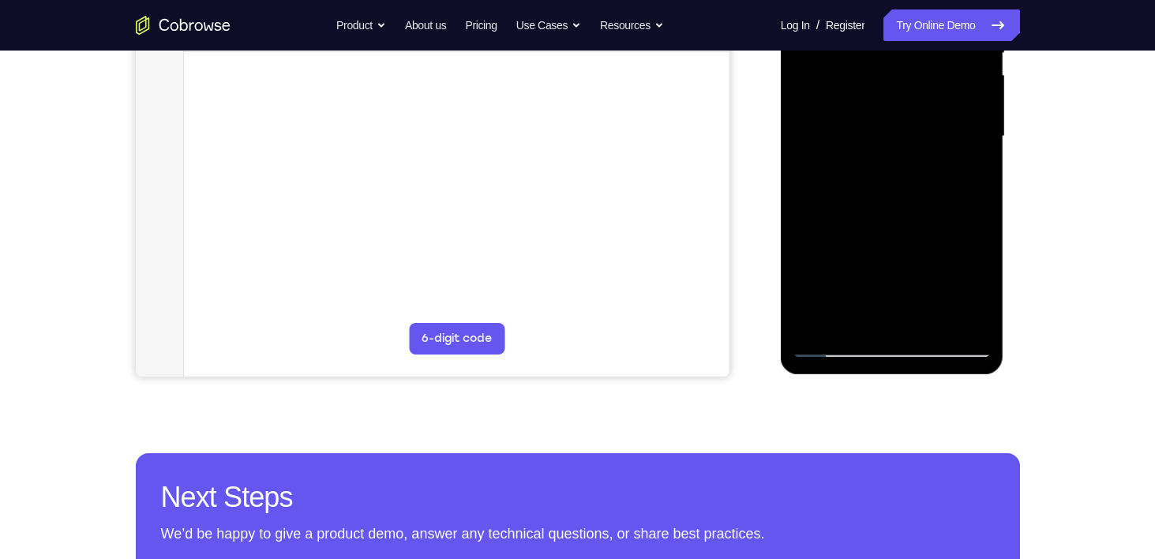
scroll to position [362, 0]
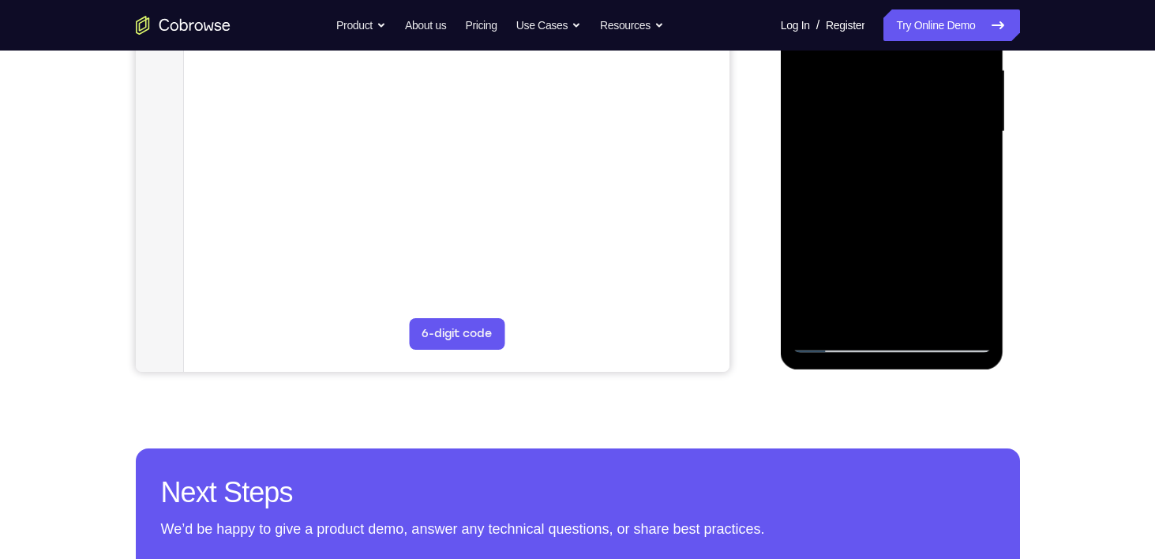
click at [832, 344] on div at bounding box center [891, 132] width 199 height 442
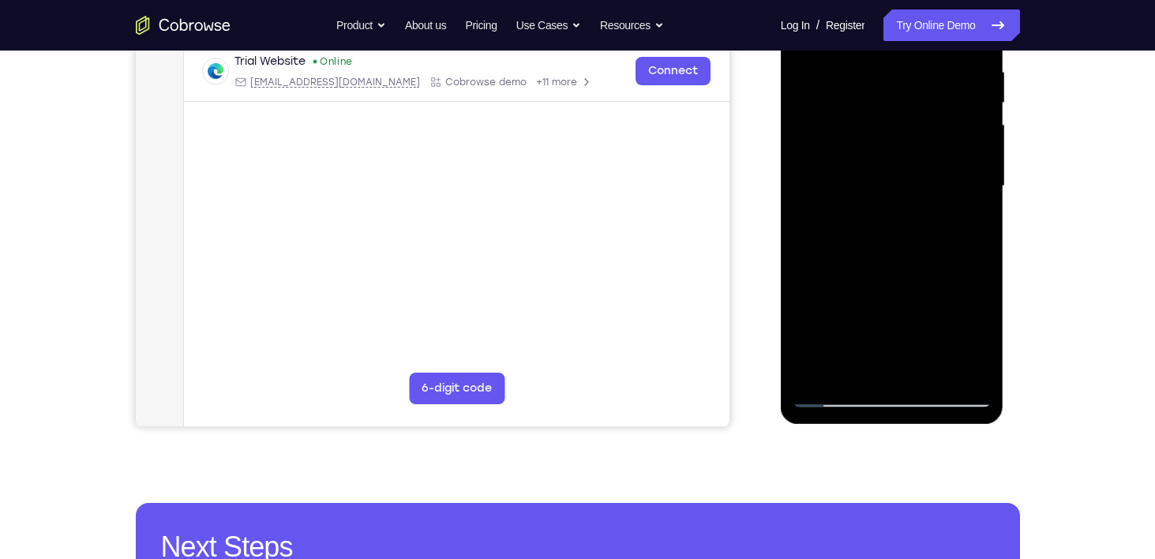
drag, startPoint x: 840, startPoint y: 313, endPoint x: 859, endPoint y: 238, distance: 76.6
click at [859, 238] on div at bounding box center [891, 186] width 199 height 442
click at [886, 236] on div at bounding box center [891, 186] width 199 height 442
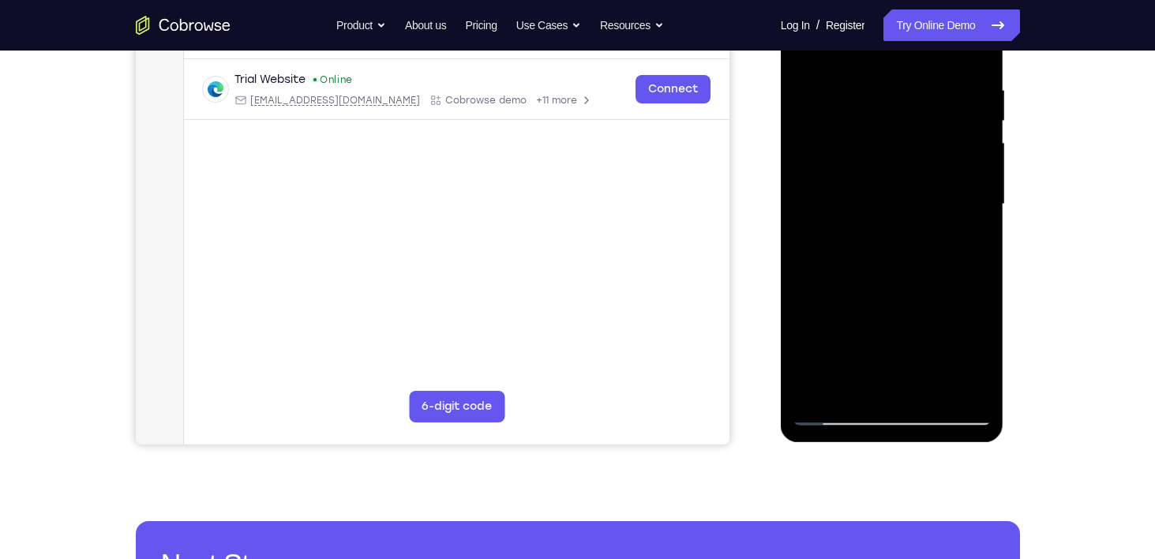
scroll to position [289, 0]
drag, startPoint x: 915, startPoint y: 260, endPoint x: 902, endPoint y: 326, distance: 66.7
click at [902, 326] on div at bounding box center [891, 205] width 199 height 442
click at [979, 180] on div at bounding box center [891, 205] width 199 height 442
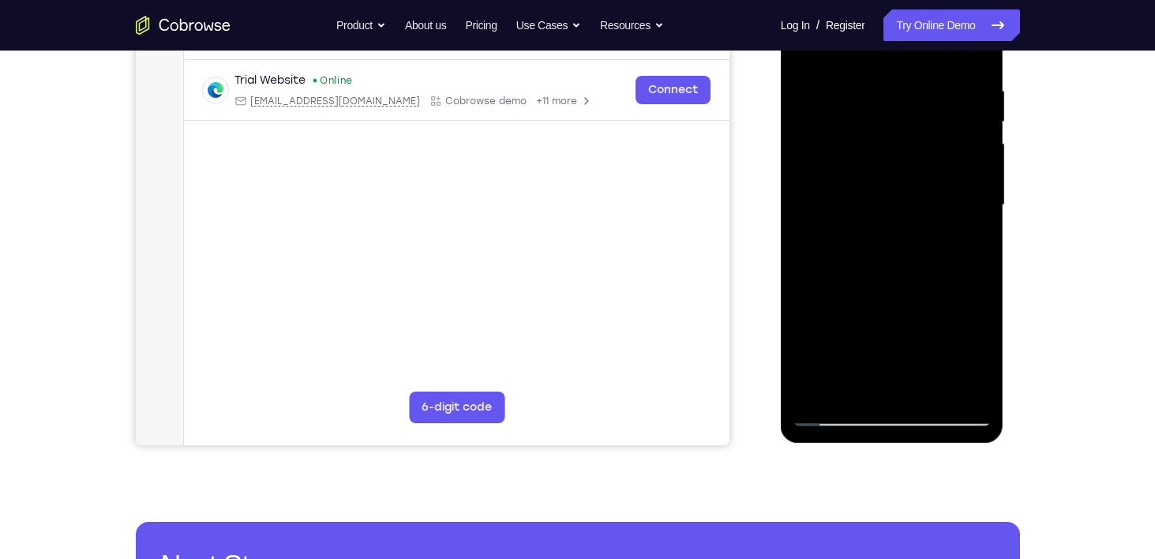
click at [979, 180] on div at bounding box center [891, 205] width 199 height 442
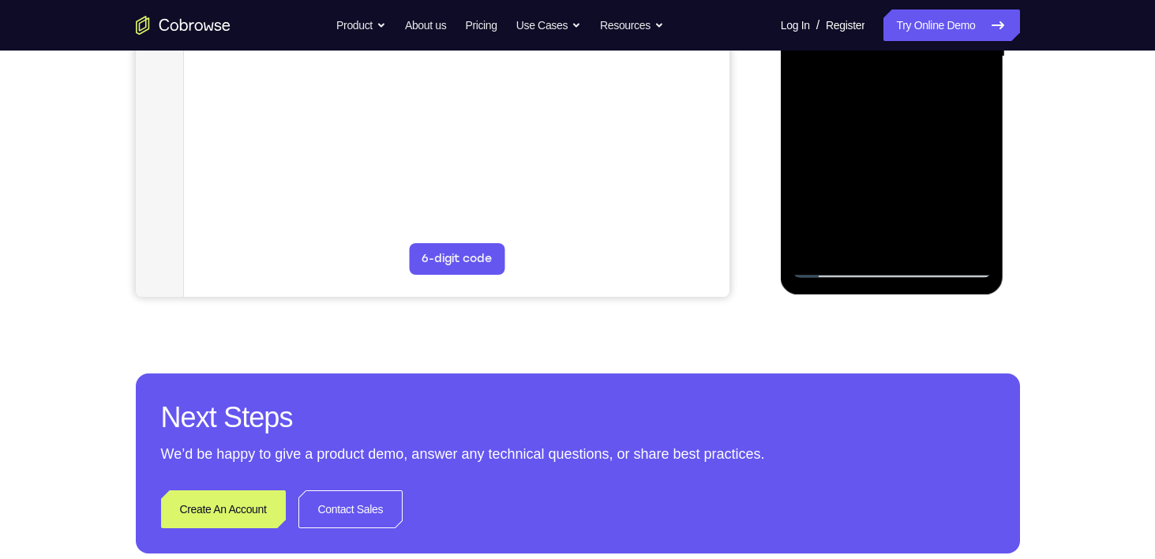
scroll to position [438, 0]
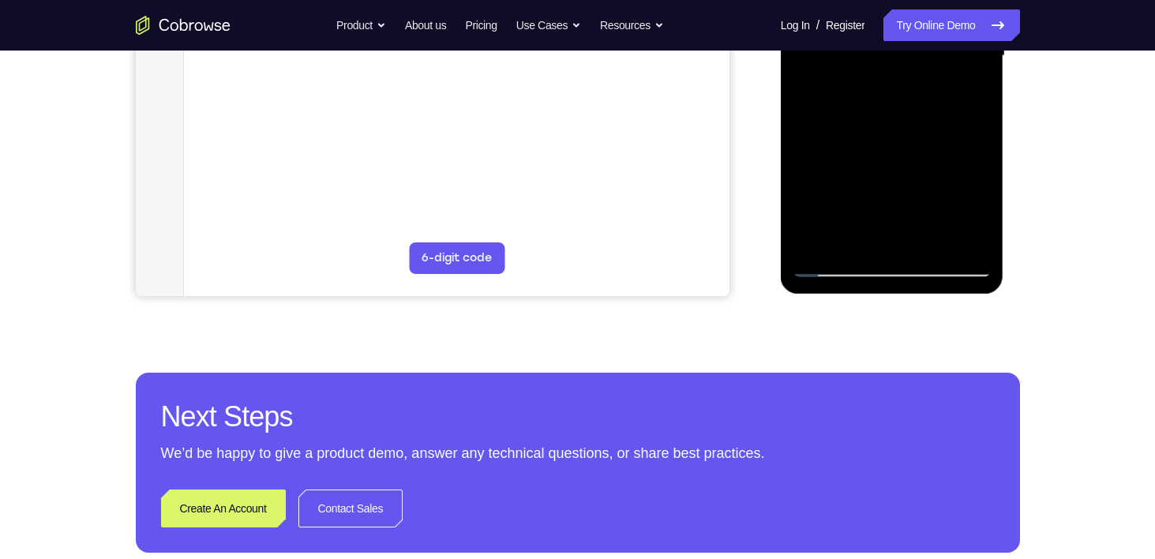
click at [833, 262] on div at bounding box center [891, 56] width 199 height 442
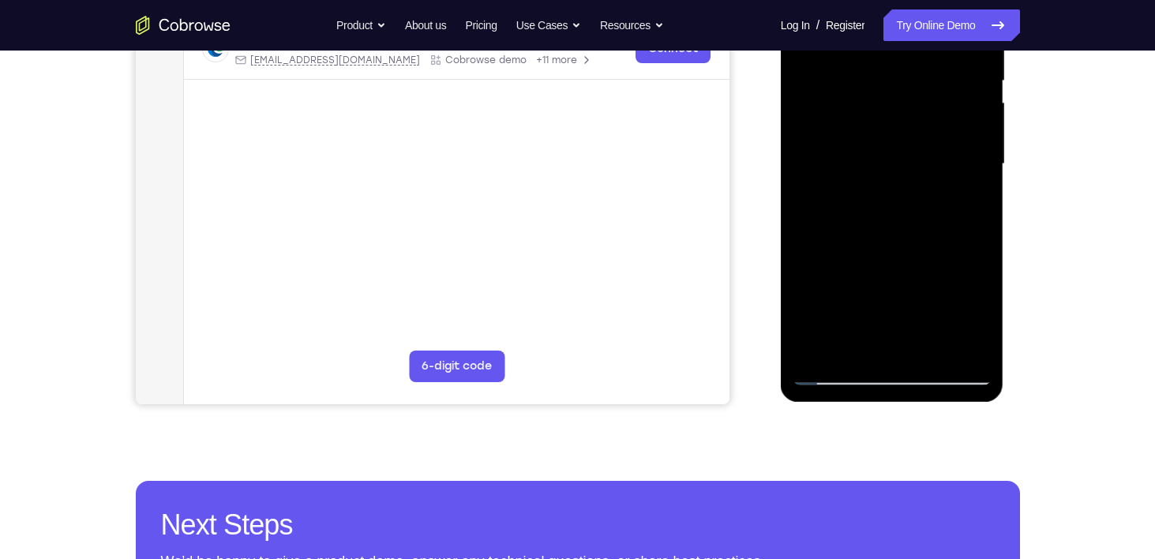
scroll to position [318, 0]
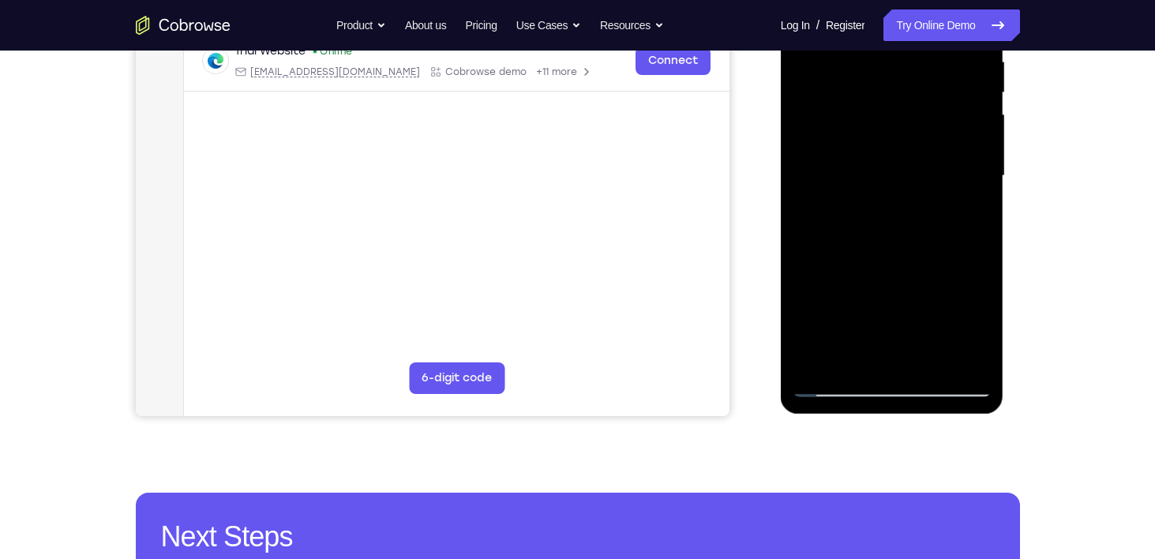
click at [903, 144] on div at bounding box center [891, 176] width 199 height 442
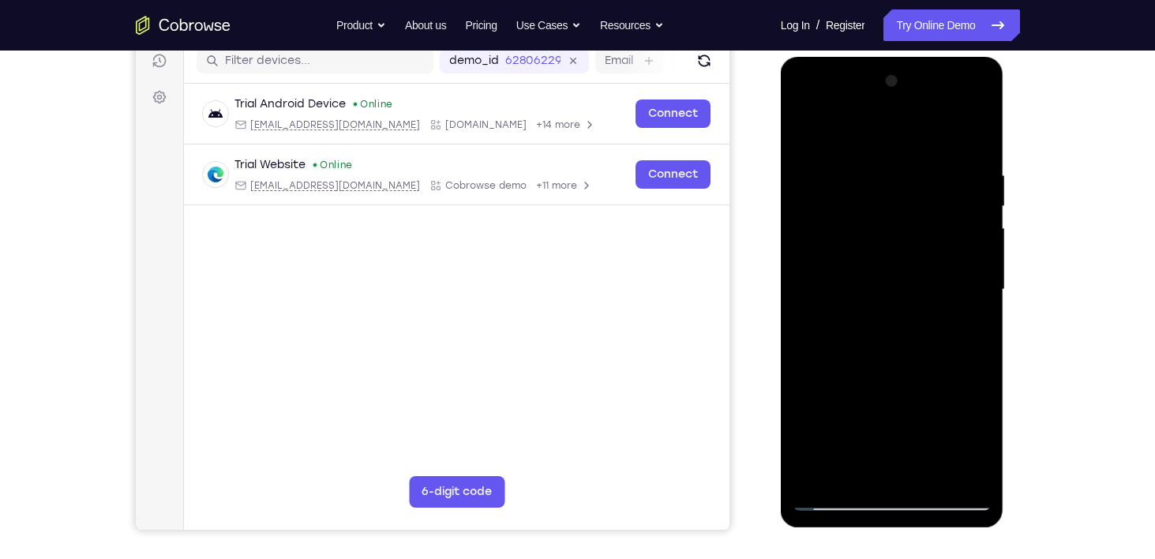
scroll to position [203, 0]
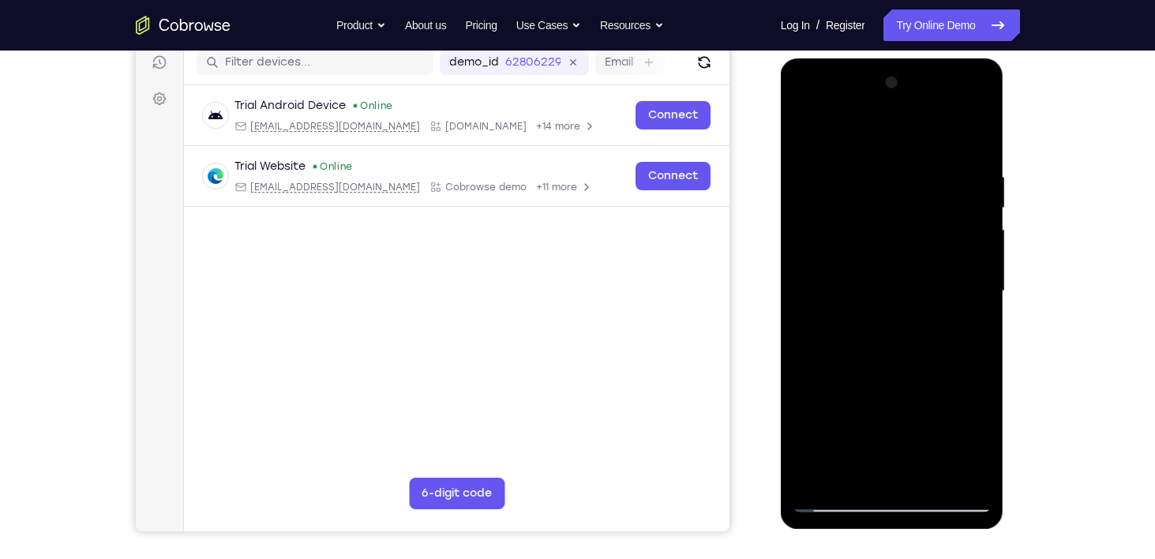
click at [841, 153] on div at bounding box center [891, 291] width 199 height 442
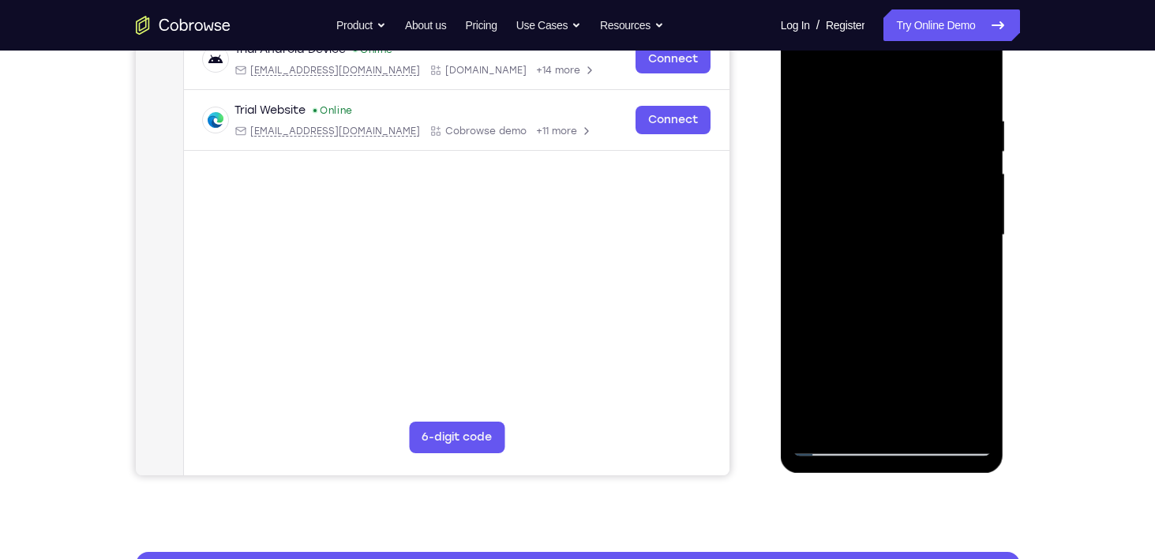
click at [895, 285] on div at bounding box center [891, 235] width 199 height 442
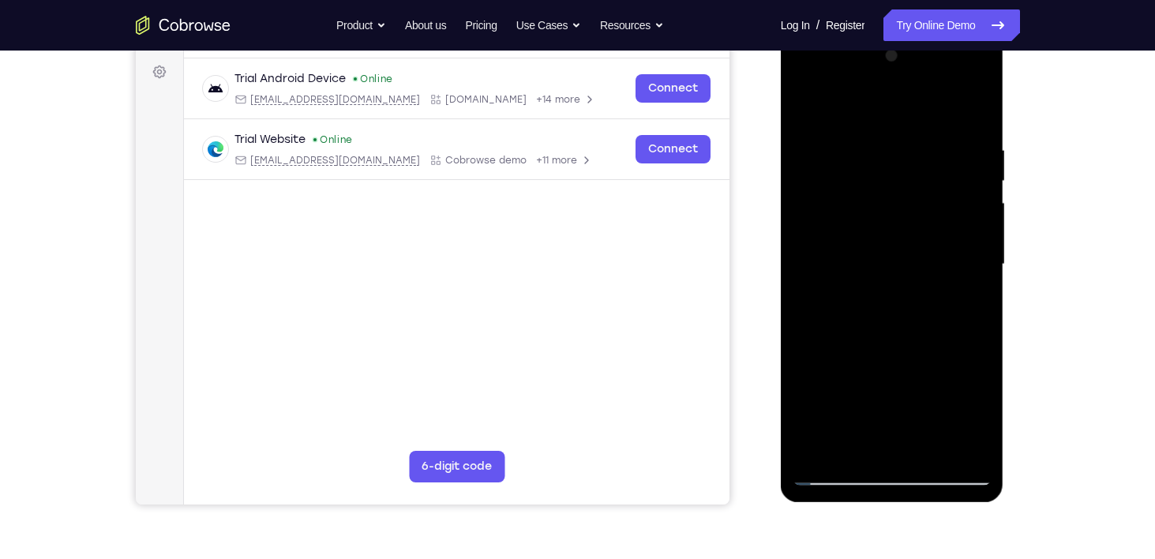
scroll to position [228, 0]
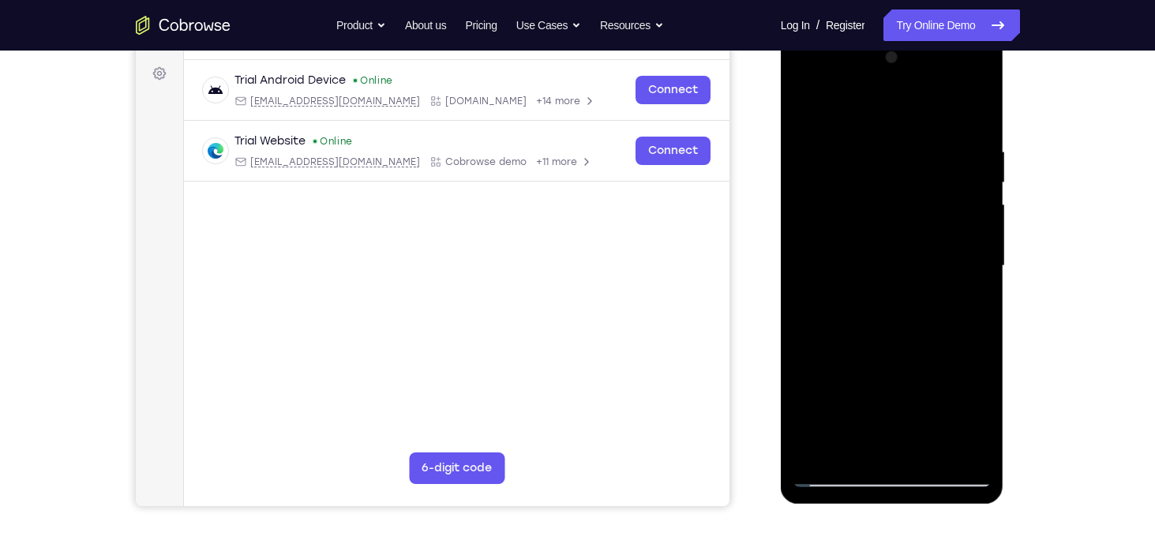
drag, startPoint x: 894, startPoint y: 305, endPoint x: 904, endPoint y: 156, distance: 149.5
click at [904, 156] on div at bounding box center [891, 266] width 199 height 442
drag, startPoint x: 892, startPoint y: 308, endPoint x: 901, endPoint y: 191, distance: 117.2
click at [901, 191] on div at bounding box center [891, 266] width 199 height 442
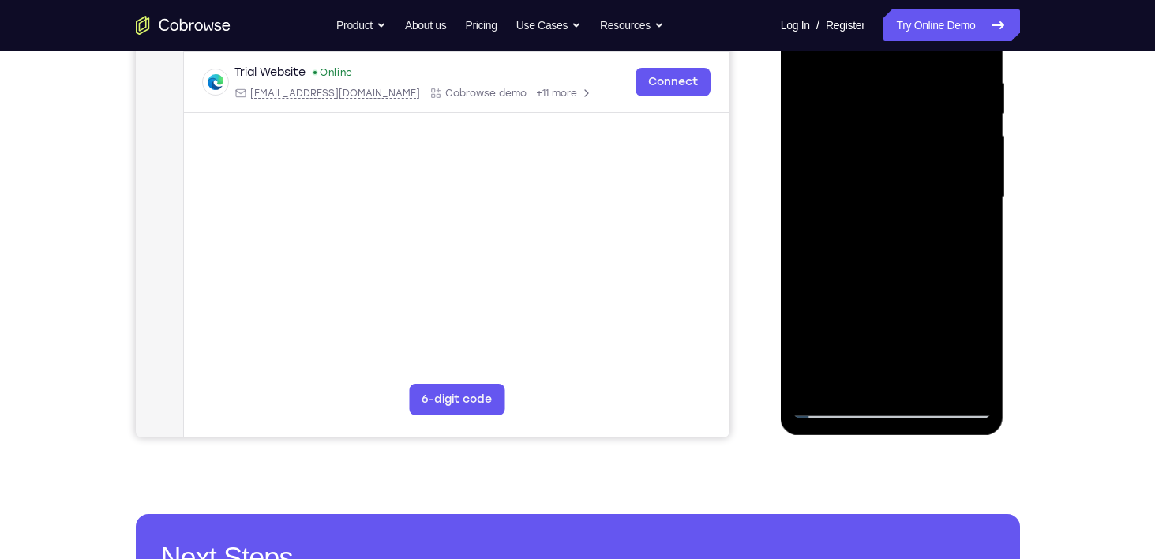
scroll to position [298, 0]
drag, startPoint x: 901, startPoint y: 245, endPoint x: 904, endPoint y: 163, distance: 82.9
click at [904, 163] on div at bounding box center [891, 197] width 199 height 442
click at [802, 279] on div at bounding box center [891, 197] width 199 height 442
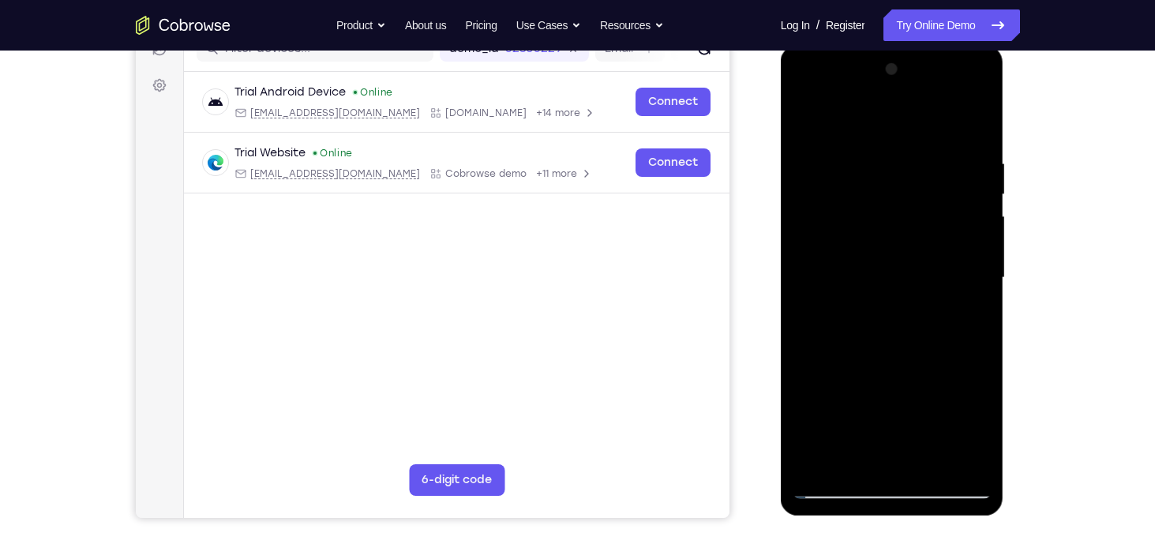
scroll to position [214, 0]
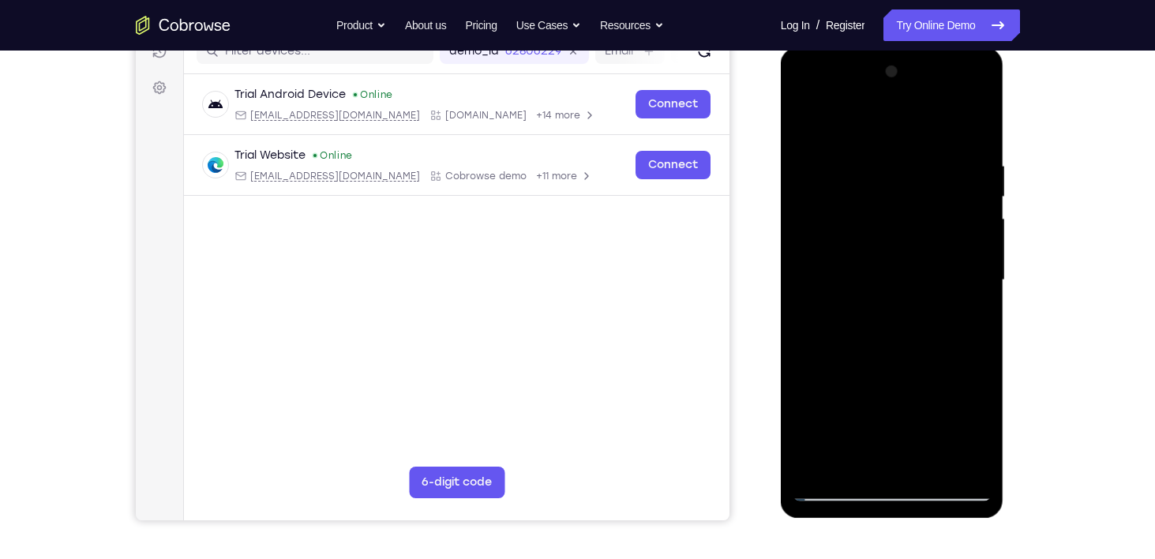
drag, startPoint x: 863, startPoint y: 163, endPoint x: 841, endPoint y: 249, distance: 88.8
click at [841, 249] on div at bounding box center [891, 280] width 199 height 442
